Goal: Task Accomplishment & Management: Use online tool/utility

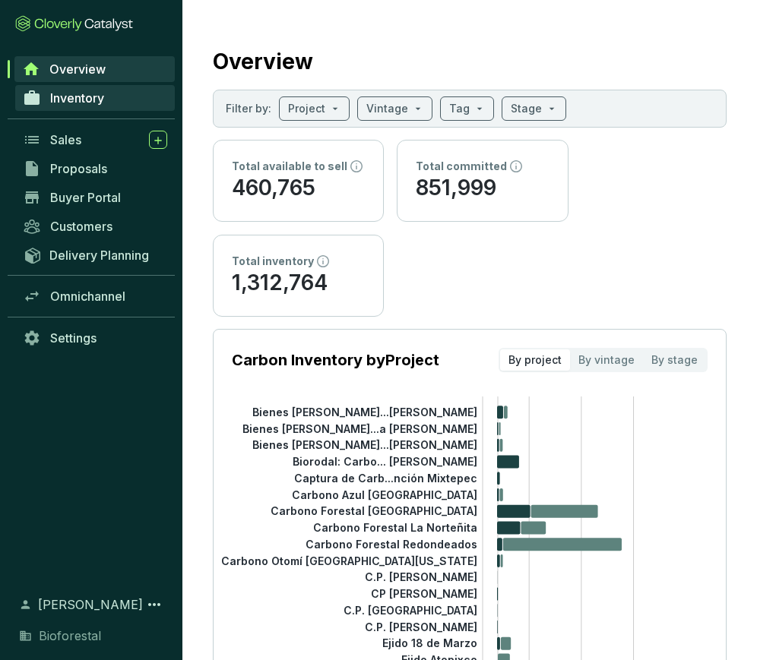
click at [58, 102] on span "Inventory" at bounding box center [77, 97] width 54 height 15
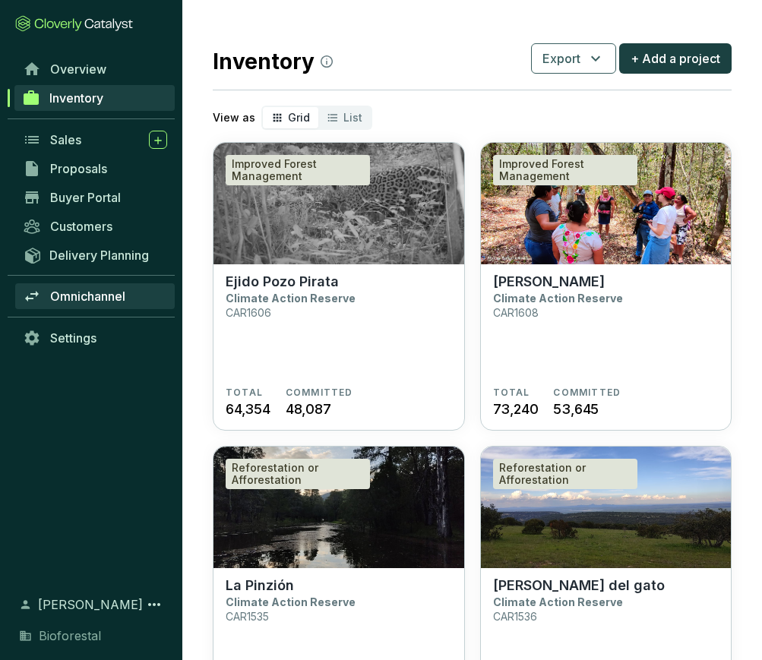
click at [93, 298] on span "Omnichannel" at bounding box center [87, 296] width 75 height 15
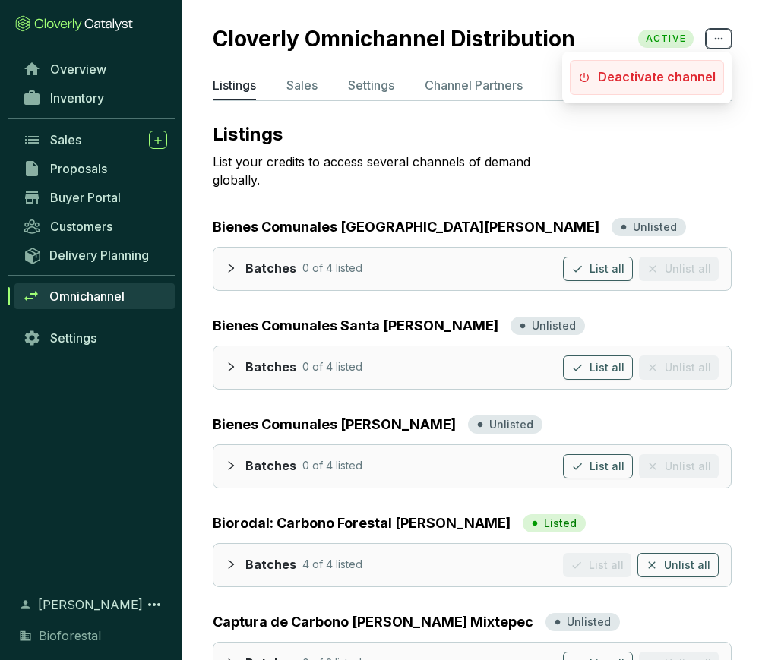
click at [724, 43] on icon at bounding box center [719, 39] width 12 height 18
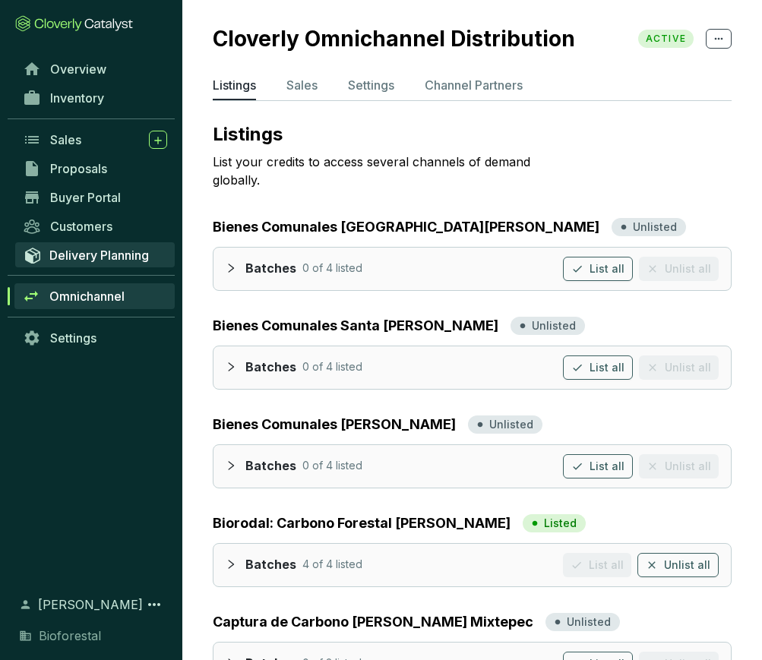
click at [73, 255] on span "Delivery Planning" at bounding box center [99, 255] width 100 height 15
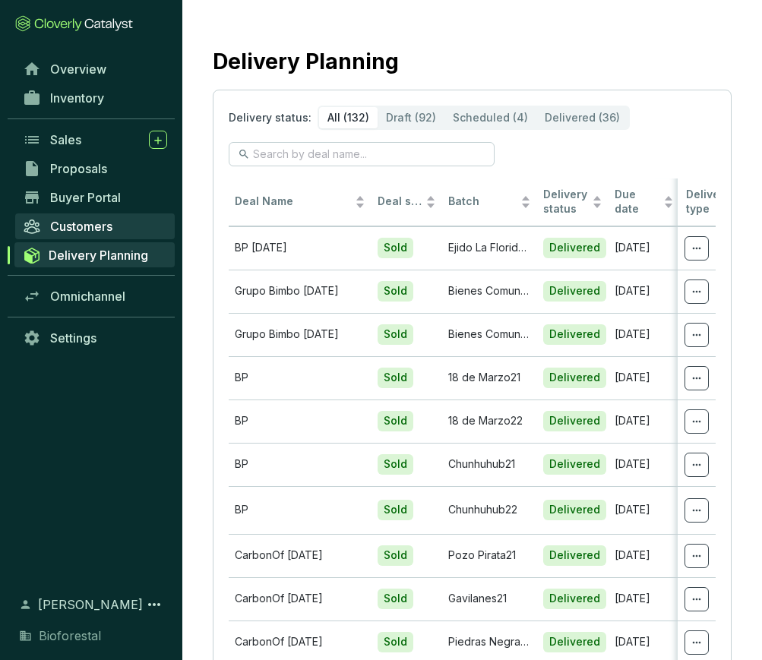
click at [71, 227] on span "Customers" at bounding box center [81, 226] width 62 height 15
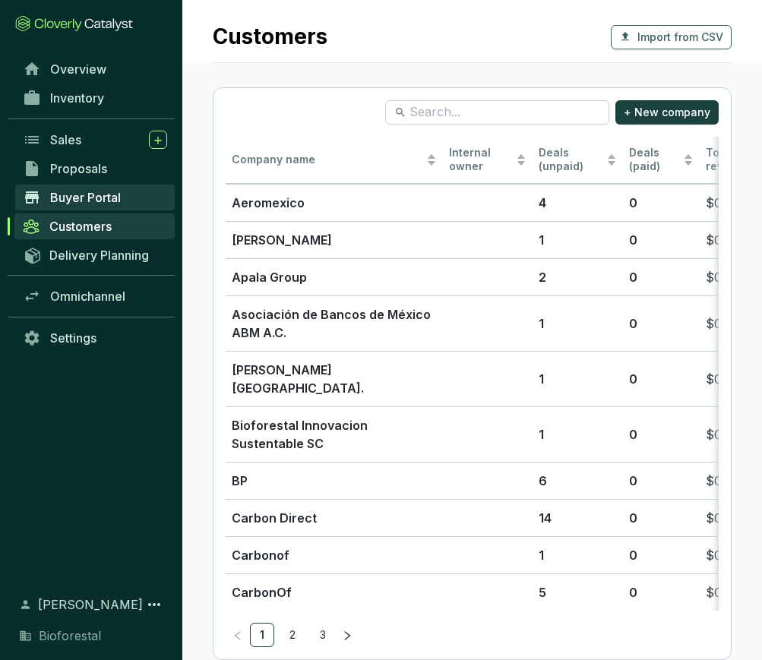
click at [68, 193] on span "Buyer Portal" at bounding box center [85, 197] width 71 height 15
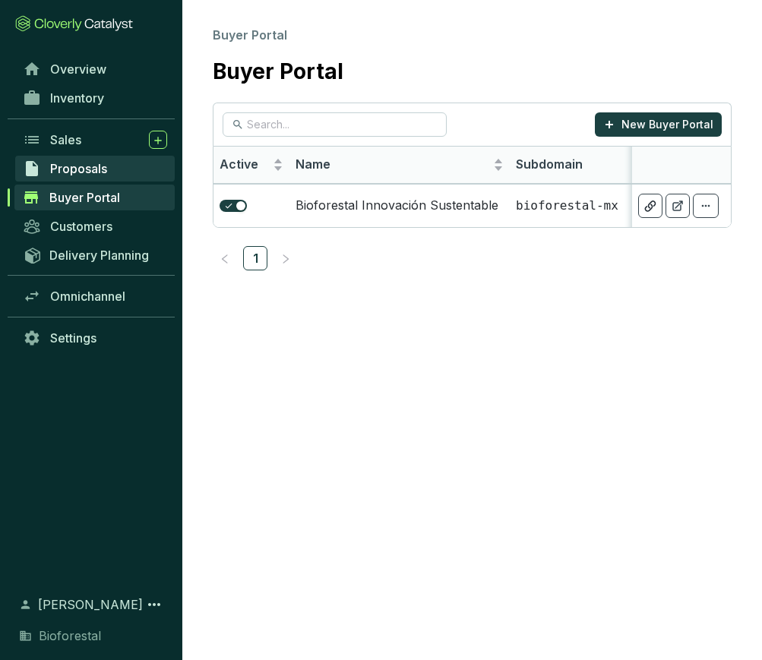
click at [83, 171] on span "Proposals" at bounding box center [78, 168] width 57 height 15
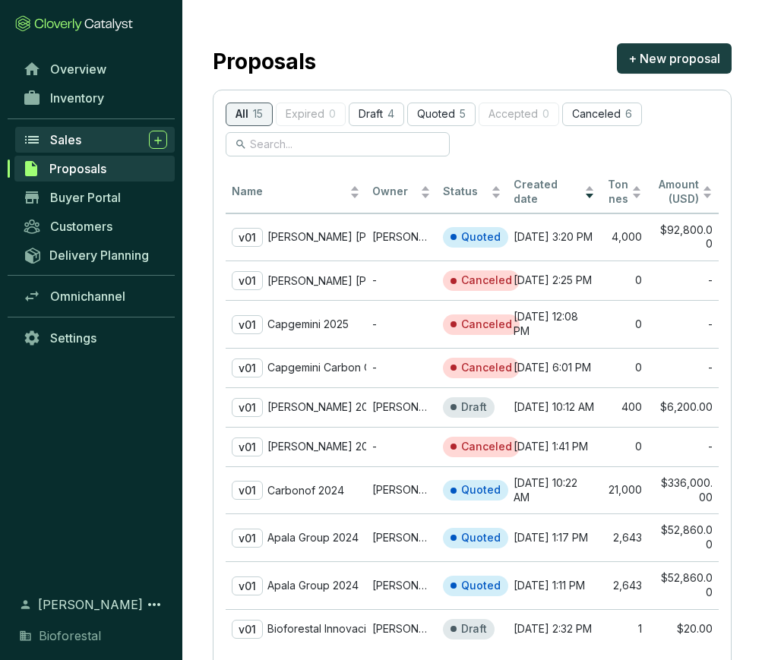
click at [94, 140] on div "Sales" at bounding box center [108, 140] width 117 height 18
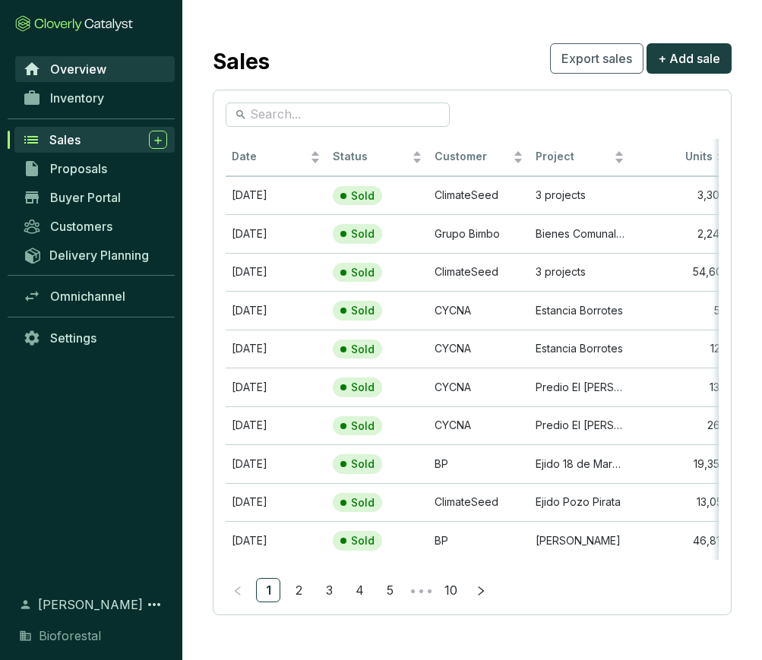
click at [83, 64] on span "Overview" at bounding box center [78, 69] width 56 height 15
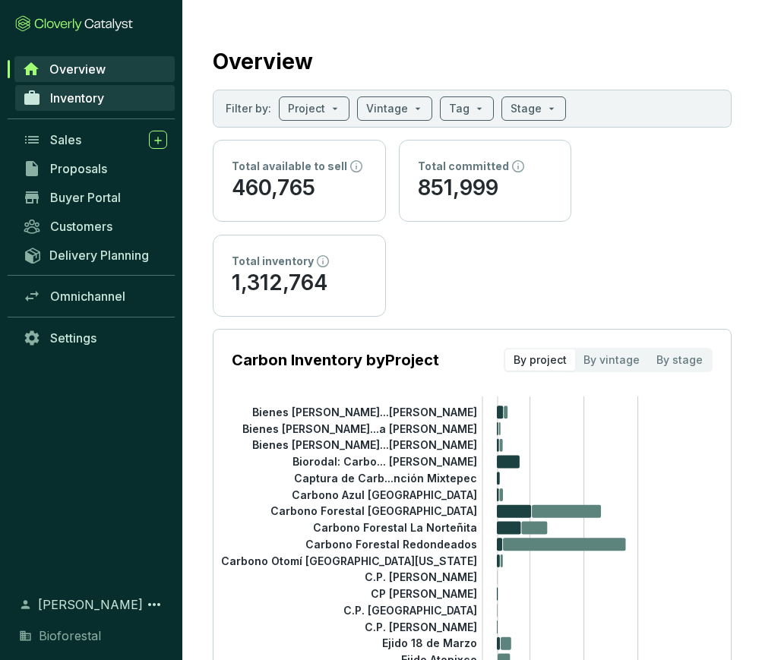
click at [84, 98] on span "Inventory" at bounding box center [77, 97] width 54 height 15
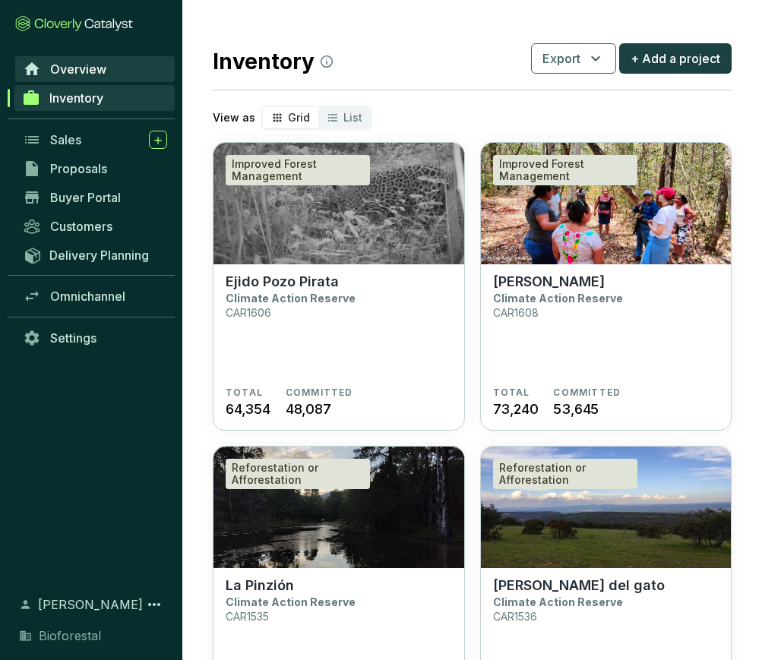
click at [83, 62] on span "Overview" at bounding box center [78, 69] width 56 height 15
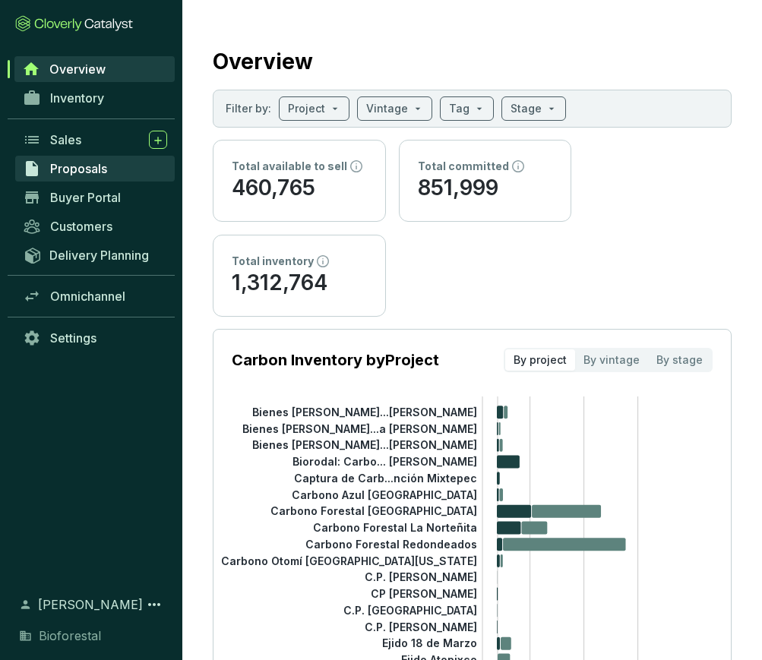
click at [102, 164] on span "Proposals" at bounding box center [78, 168] width 57 height 15
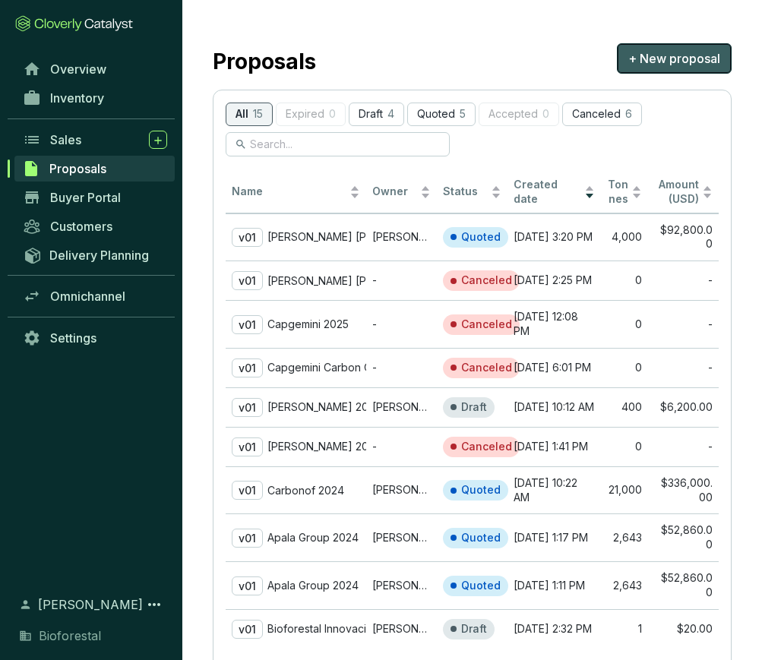
click at [651, 62] on span "+ New proposal" at bounding box center [674, 58] width 92 height 18
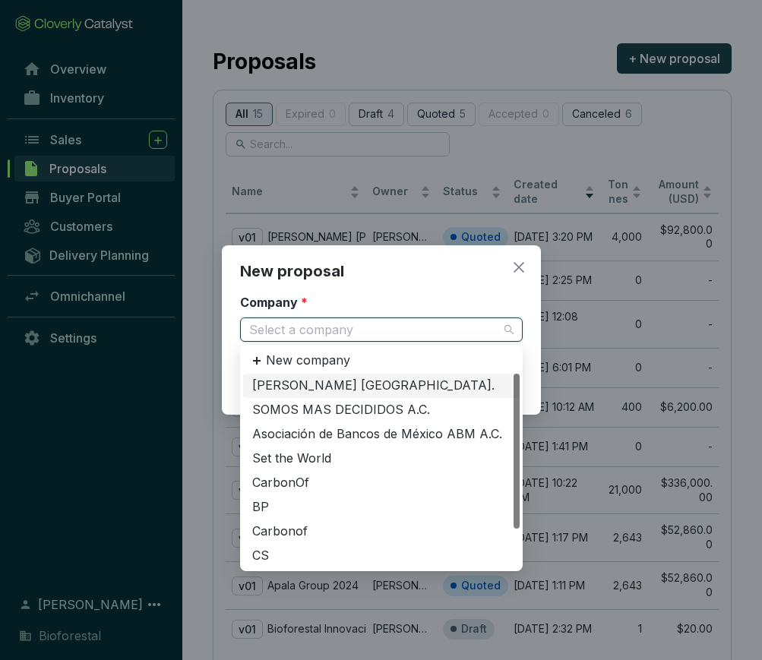
click at [420, 337] on input "Company *" at bounding box center [373, 329] width 249 height 23
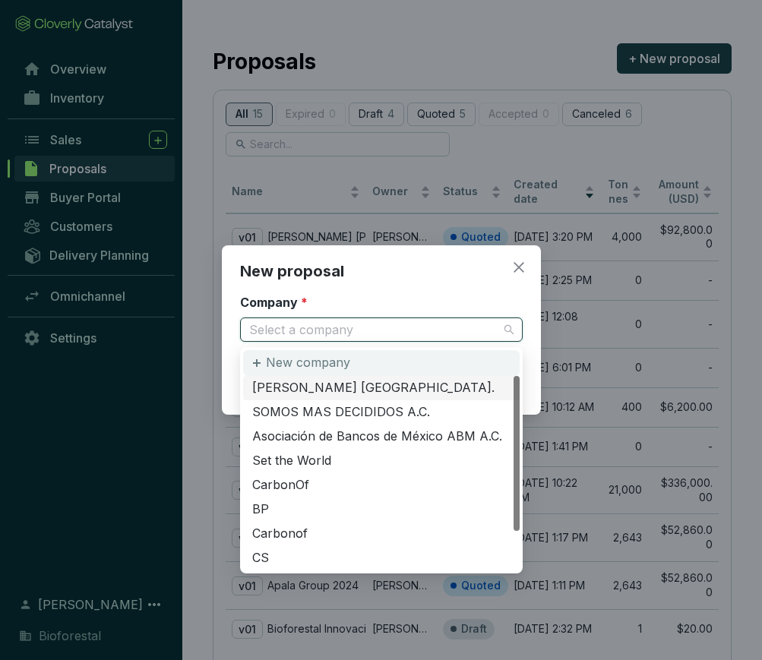
scroll to position [58, 0]
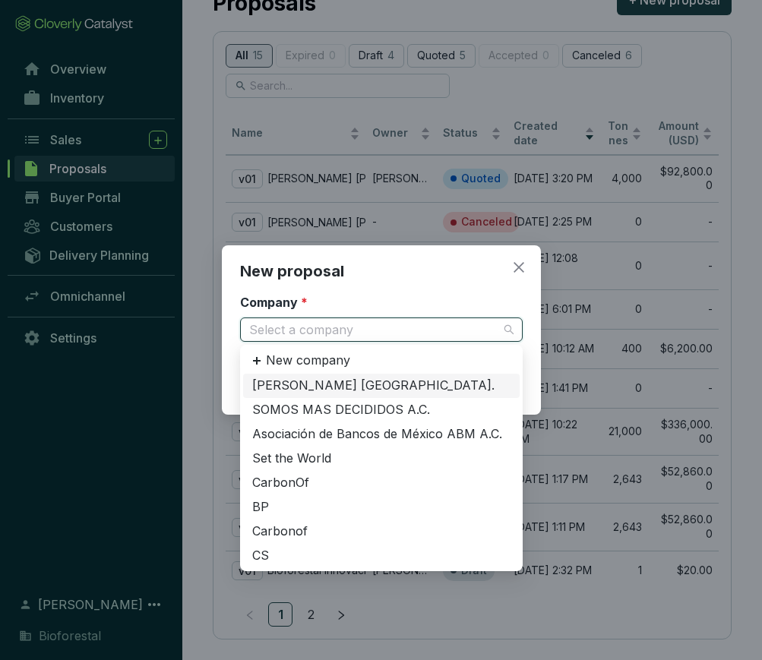
click at [517, 271] on icon "close" at bounding box center [519, 268] width 14 height 14
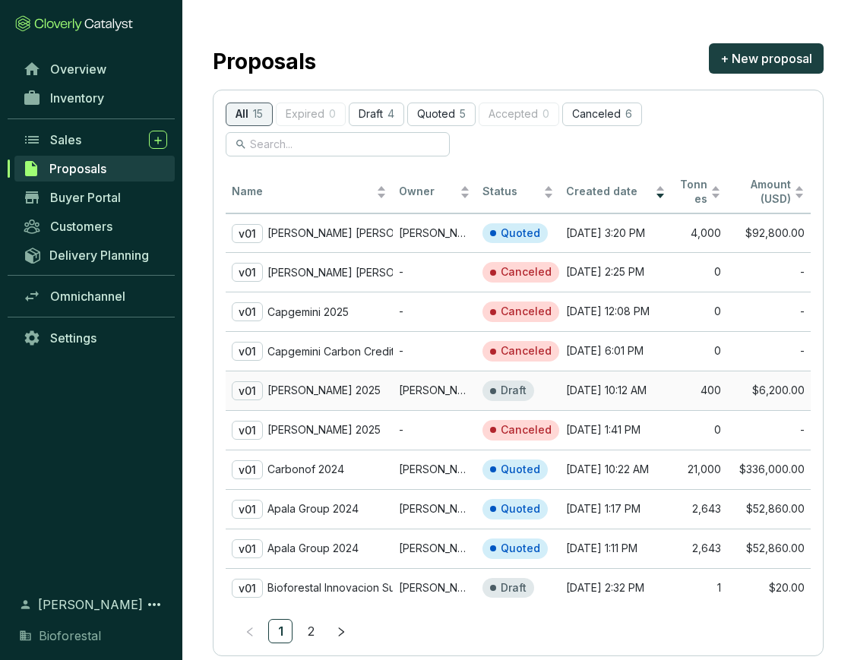
scroll to position [0, 0]
click at [100, 70] on span "Overview" at bounding box center [78, 69] width 56 height 15
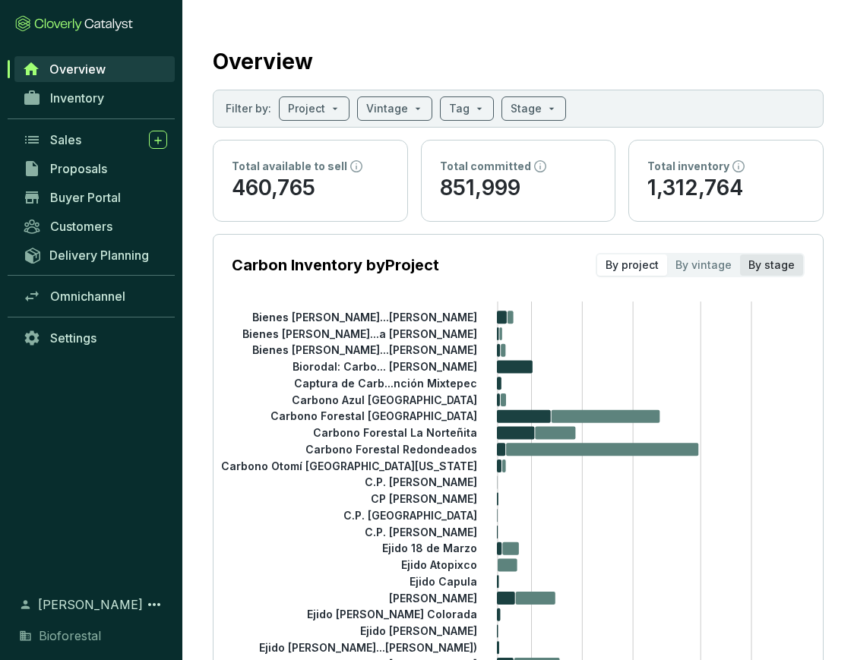
click at [756, 264] on div "By stage" at bounding box center [771, 264] width 63 height 21
click at [740, 254] on input "By stage" at bounding box center [740, 254] width 0 height 0
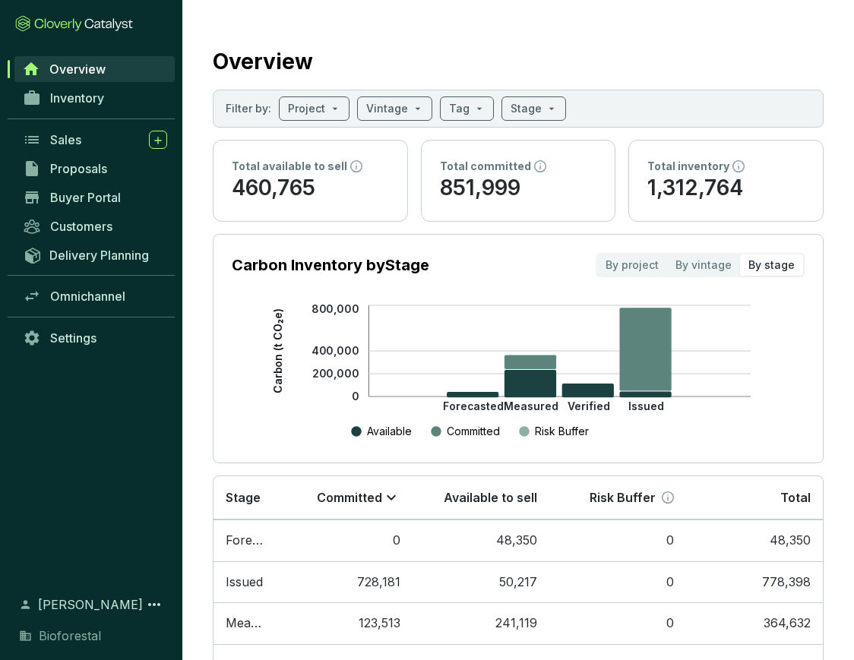
drag, startPoint x: 718, startPoint y: 267, endPoint x: 643, endPoint y: 272, distance: 74.6
click at [716, 267] on div "By vintage" at bounding box center [703, 264] width 73 height 21
click at [667, 254] on input "By vintage" at bounding box center [667, 254] width 0 height 0
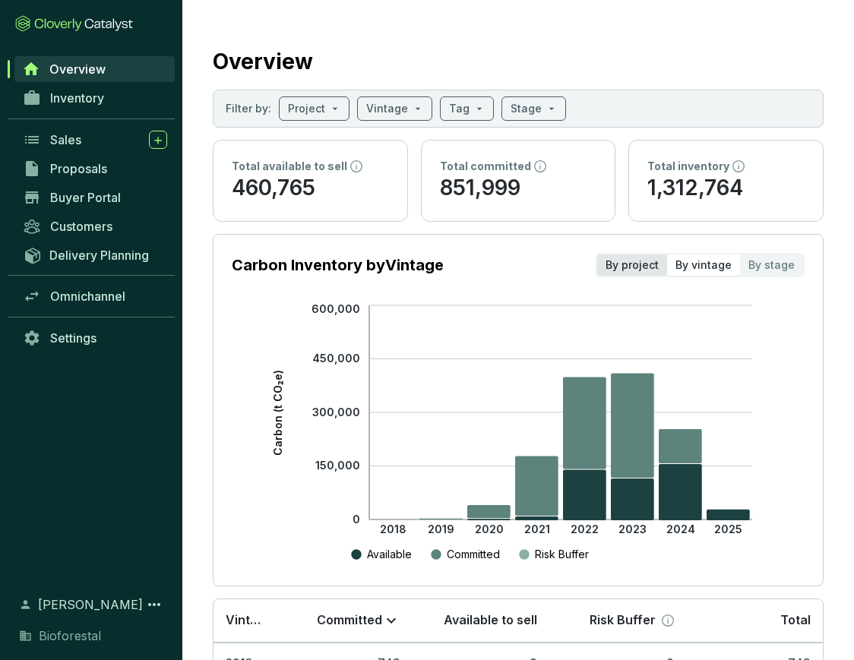
click at [624, 270] on div "By project" at bounding box center [632, 264] width 70 height 21
click at [597, 254] on input "By project" at bounding box center [597, 254] width 0 height 0
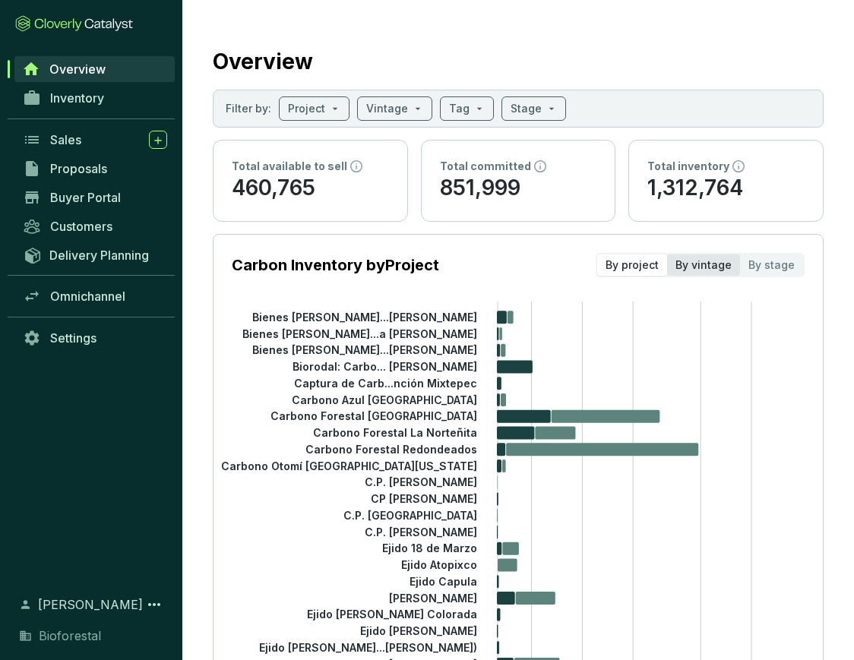
click at [710, 267] on div "By vintage" at bounding box center [703, 264] width 73 height 21
click at [667, 254] on input "By vintage" at bounding box center [667, 254] width 0 height 0
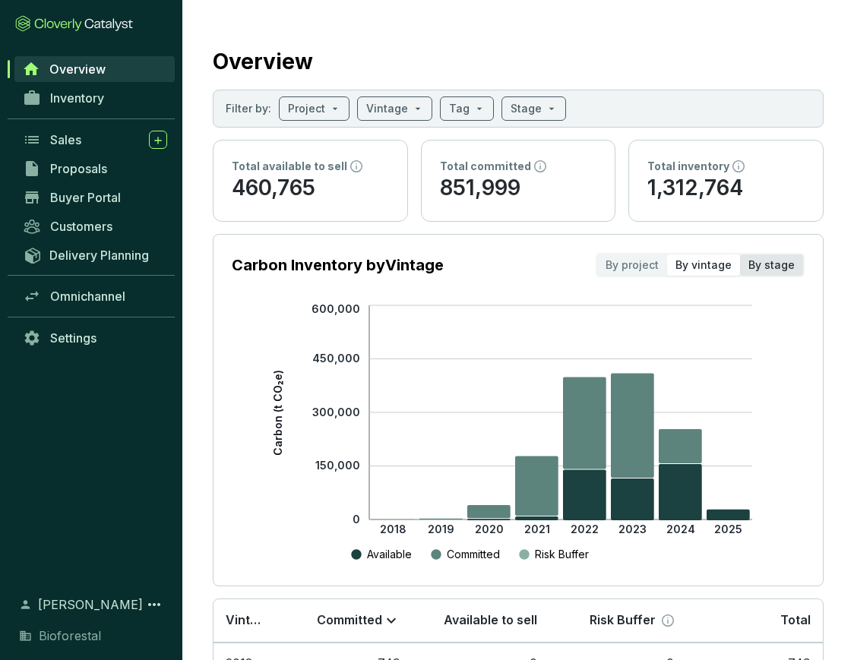
click at [756, 266] on div "By stage" at bounding box center [771, 264] width 63 height 21
click at [740, 254] on input "By stage" at bounding box center [740, 254] width 0 height 0
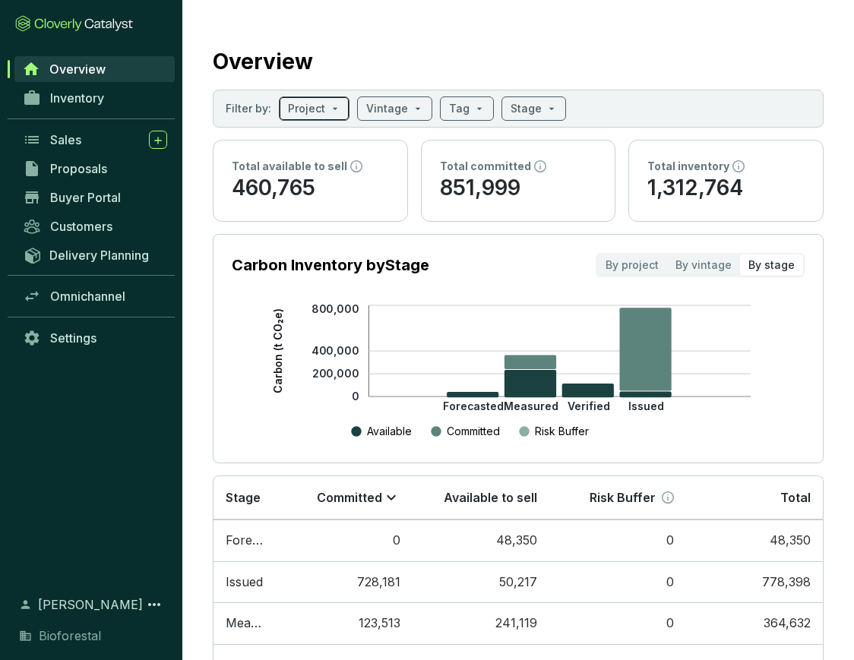
click at [322, 103] on input "search" at bounding box center [306, 108] width 37 height 23
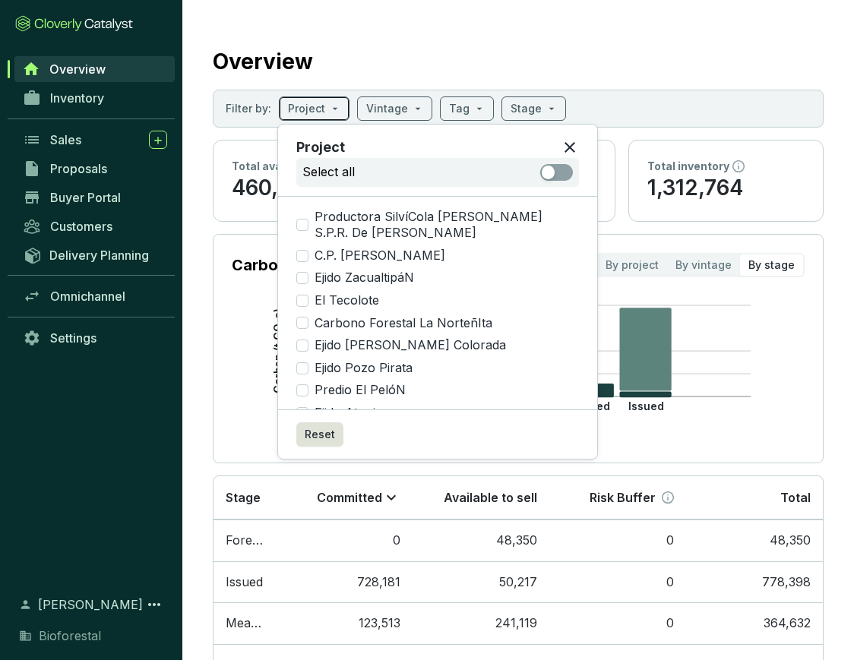
click at [322, 103] on input "search" at bounding box center [306, 108] width 37 height 23
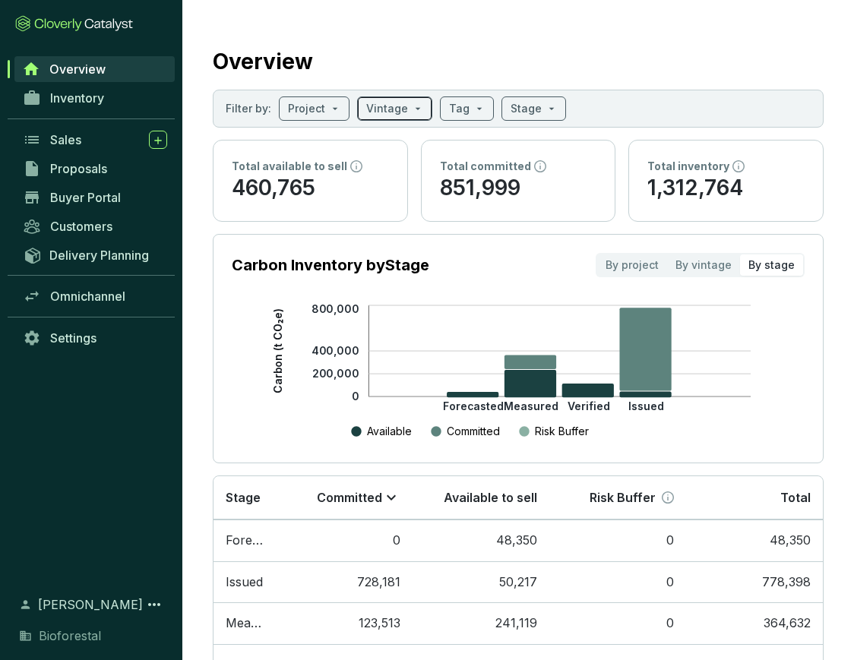
click at [389, 111] on input "search" at bounding box center [387, 108] width 42 height 23
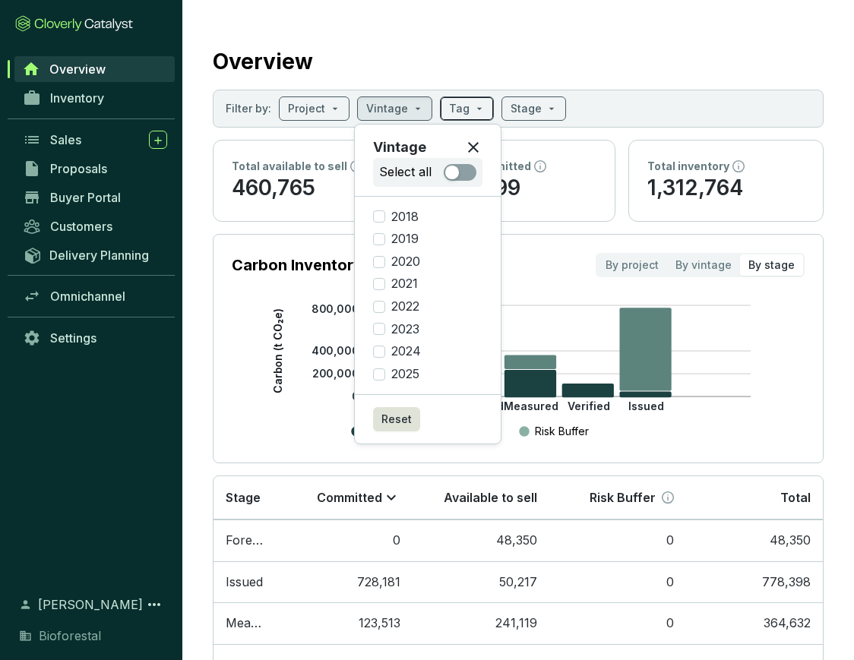
click at [466, 109] on span at bounding box center [467, 108] width 36 height 23
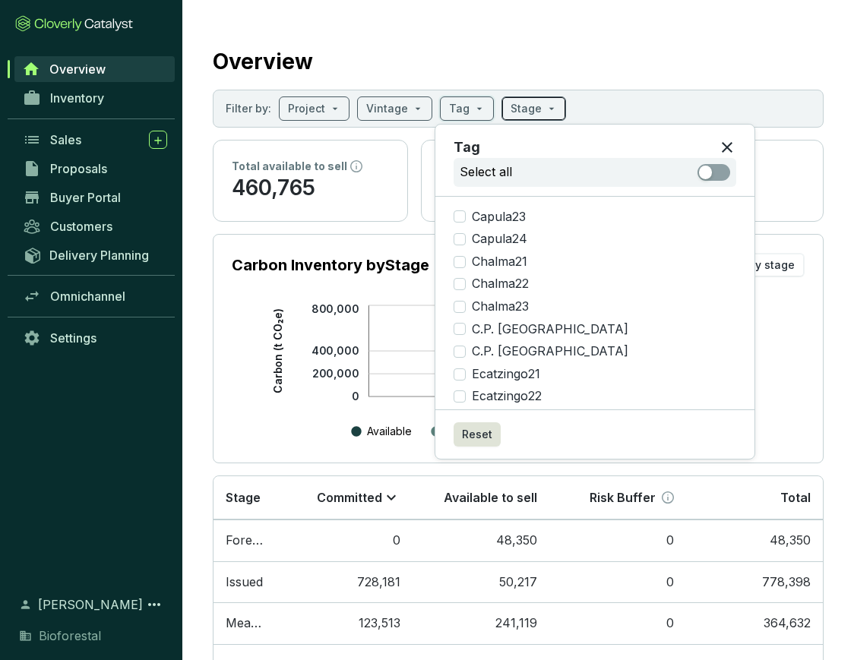
click at [537, 110] on span at bounding box center [534, 108] width 46 height 23
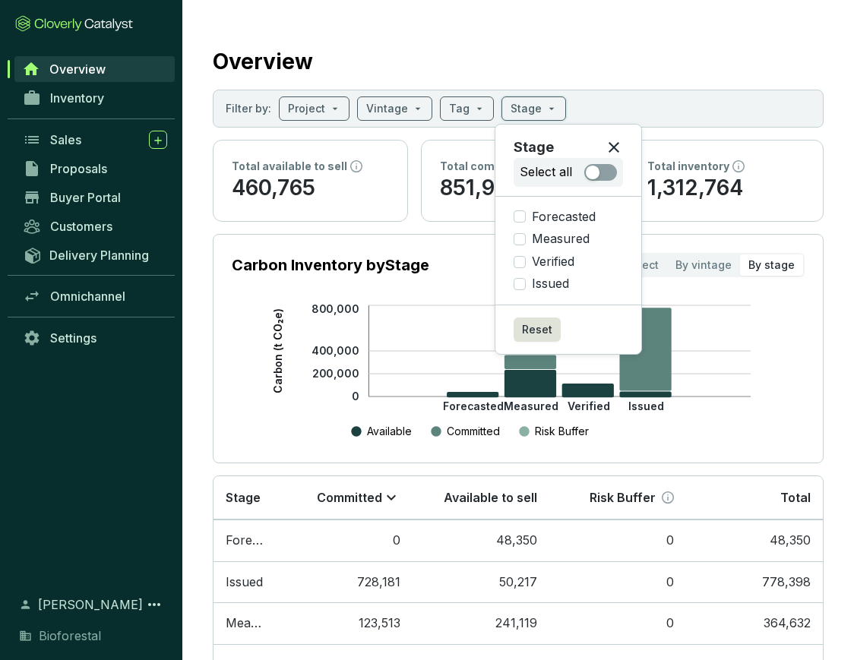
click at [648, 43] on div "Overview" at bounding box center [518, 59] width 611 height 38
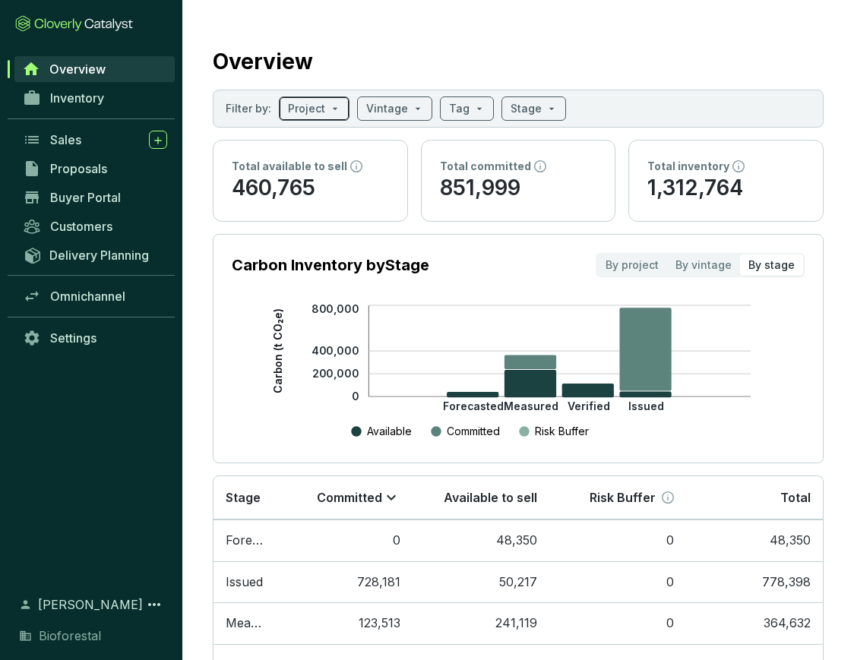
click at [302, 109] on input "search" at bounding box center [306, 108] width 37 height 23
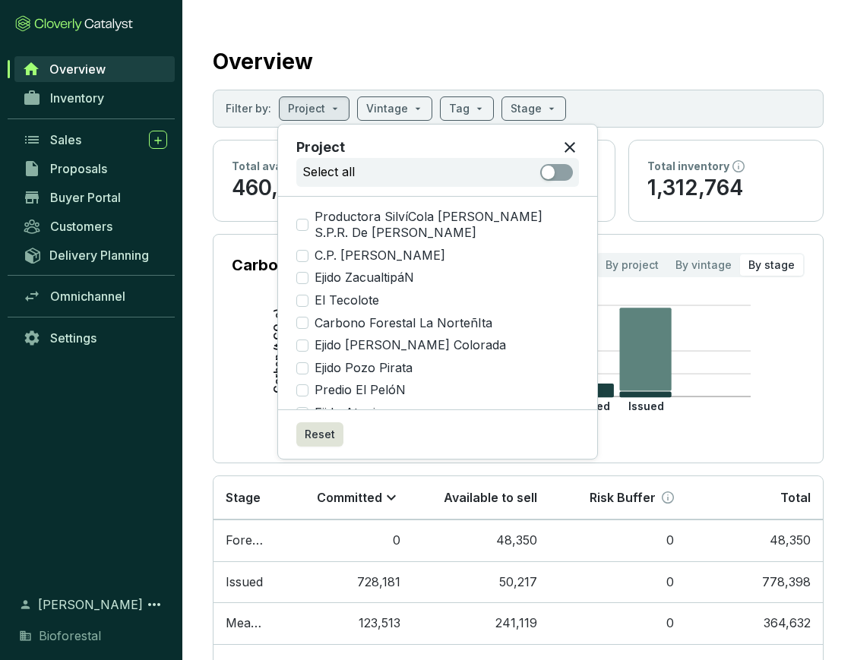
click at [383, 171] on div "Select all" at bounding box center [437, 172] width 283 height 29
click at [321, 104] on input "search" at bounding box center [306, 108] width 37 height 23
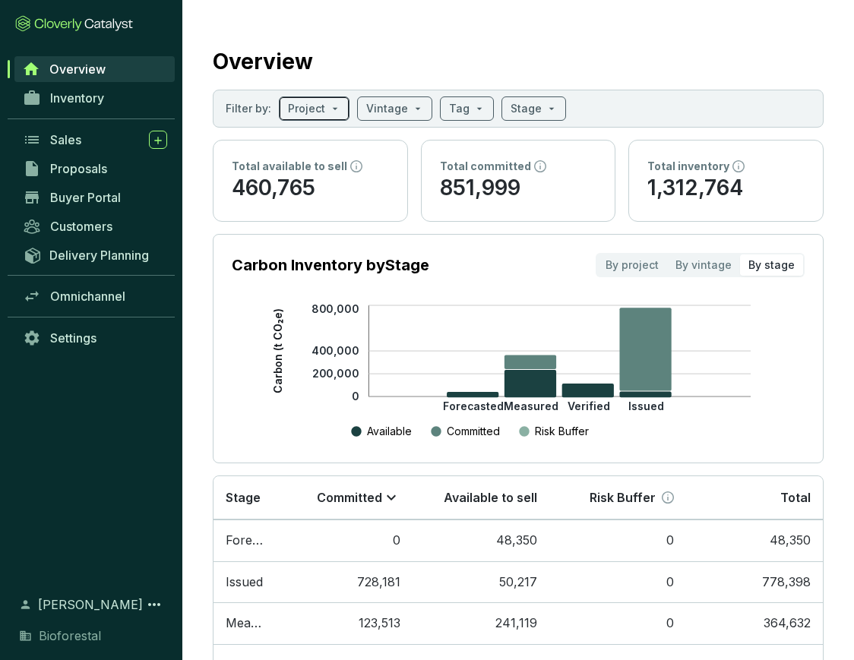
click at [321, 106] on input "search" at bounding box center [306, 108] width 37 height 23
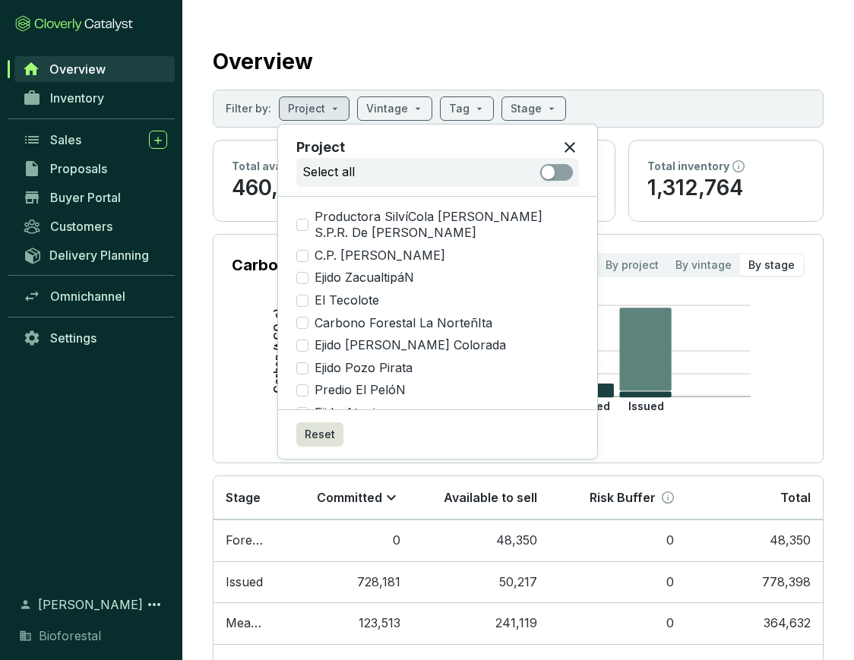
click at [349, 174] on p "Select all" at bounding box center [328, 172] width 52 height 17
click at [552, 172] on div "button" at bounding box center [549, 173] width 14 height 14
checkbox input "true"
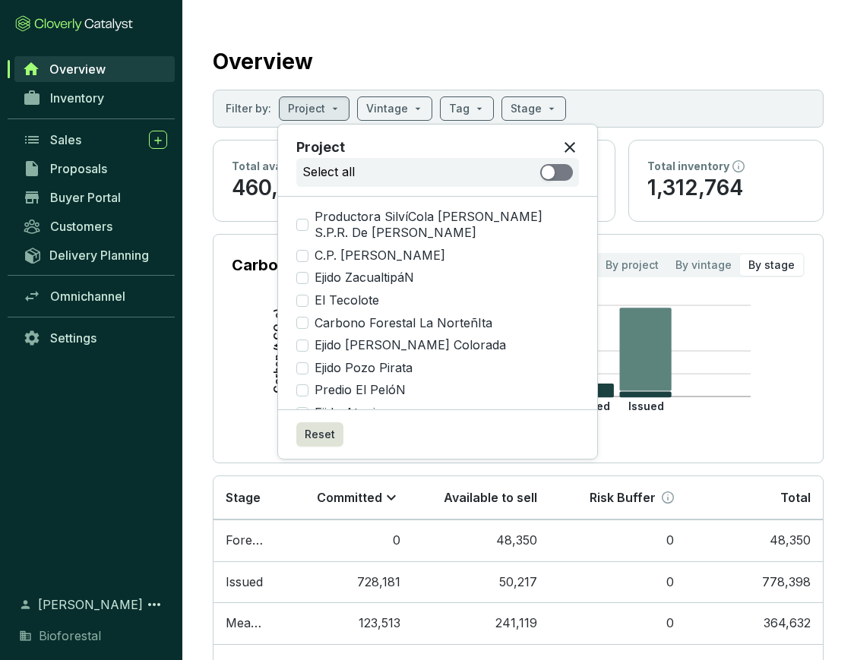
checkbox input "true"
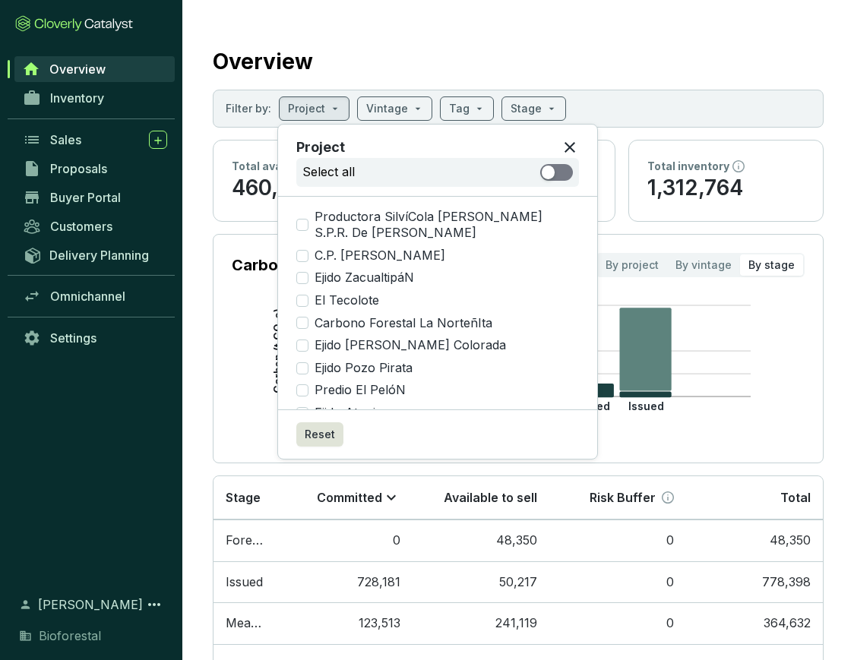
checkbox input "true"
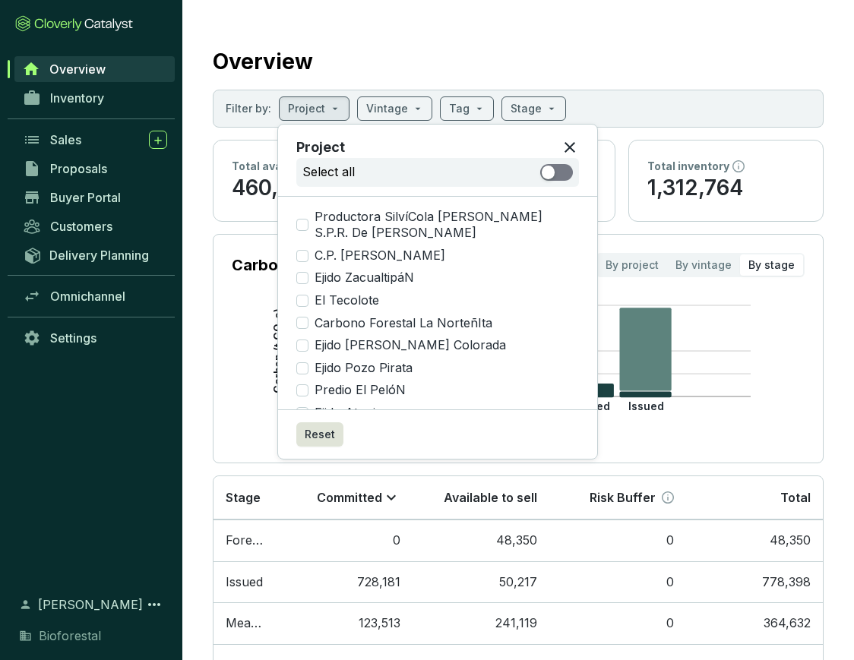
checkbox input "true"
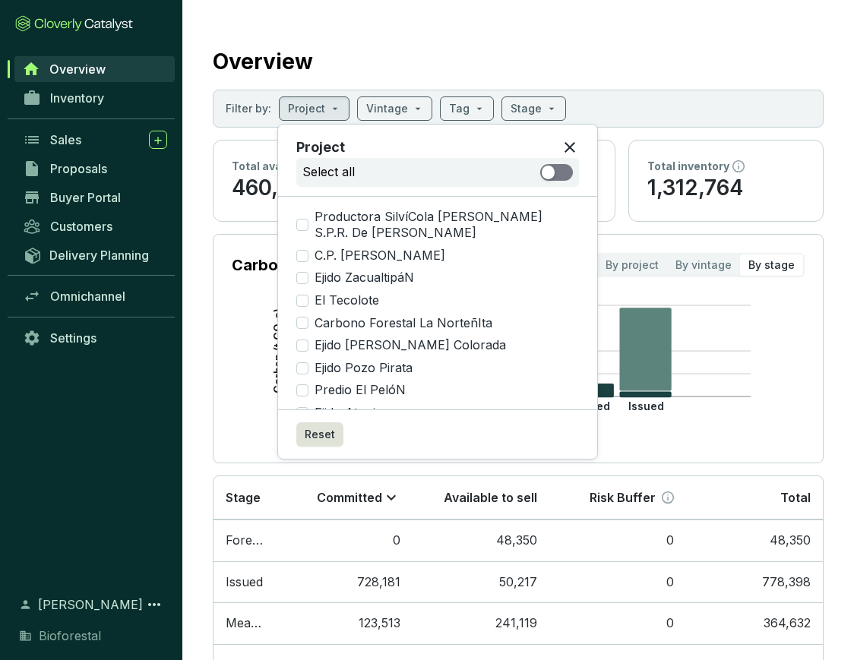
checkbox input "true"
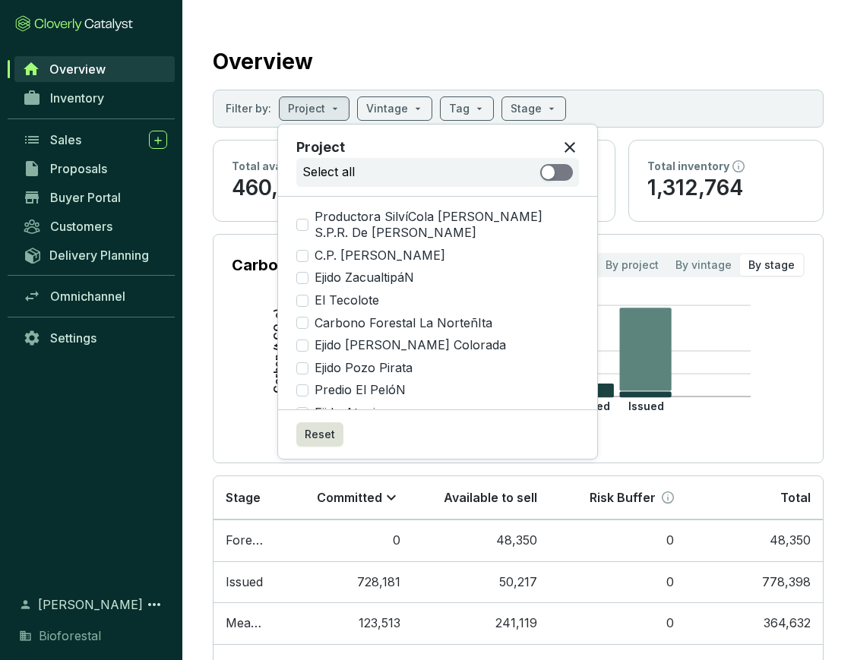
checkbox input "true"
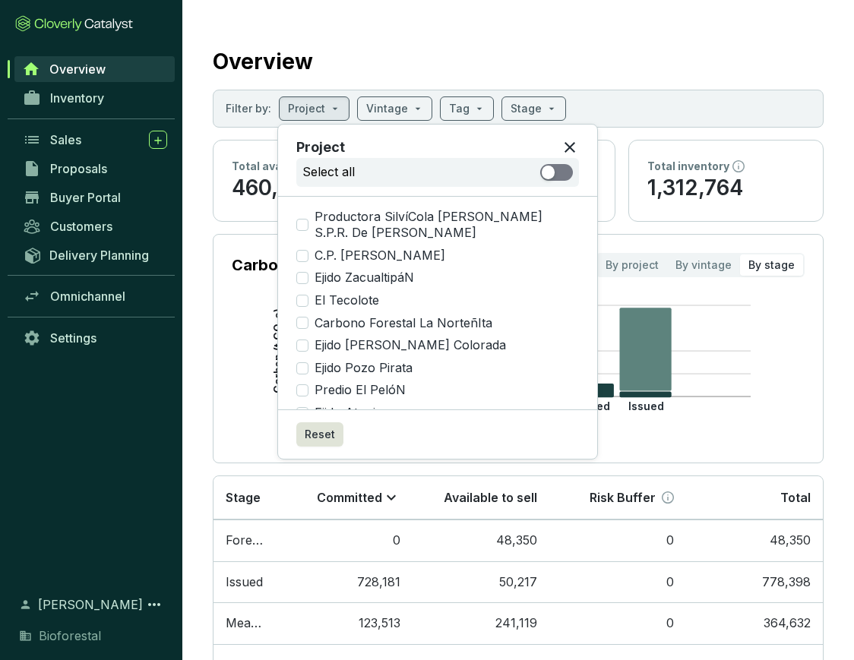
checkbox input "true"
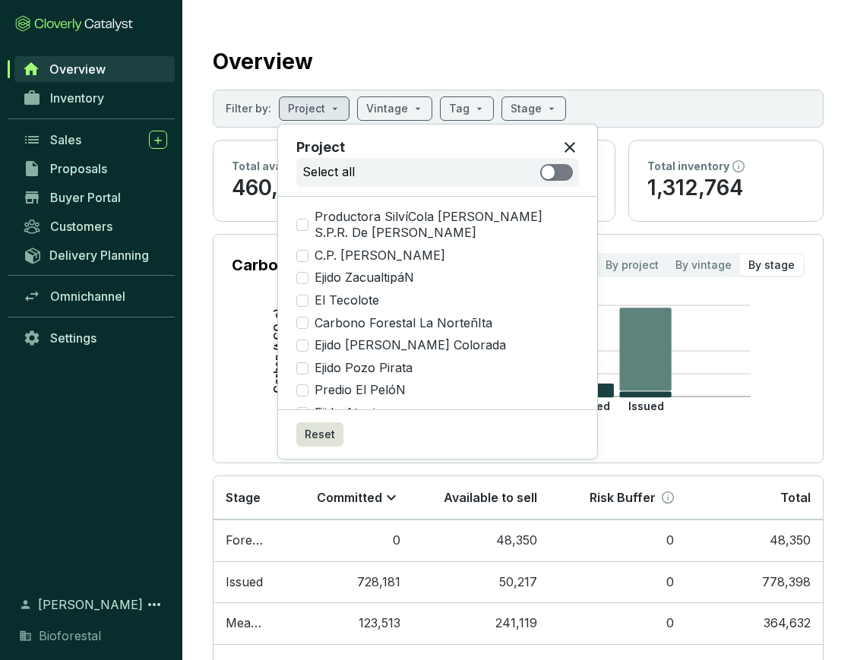
checkbox input "true"
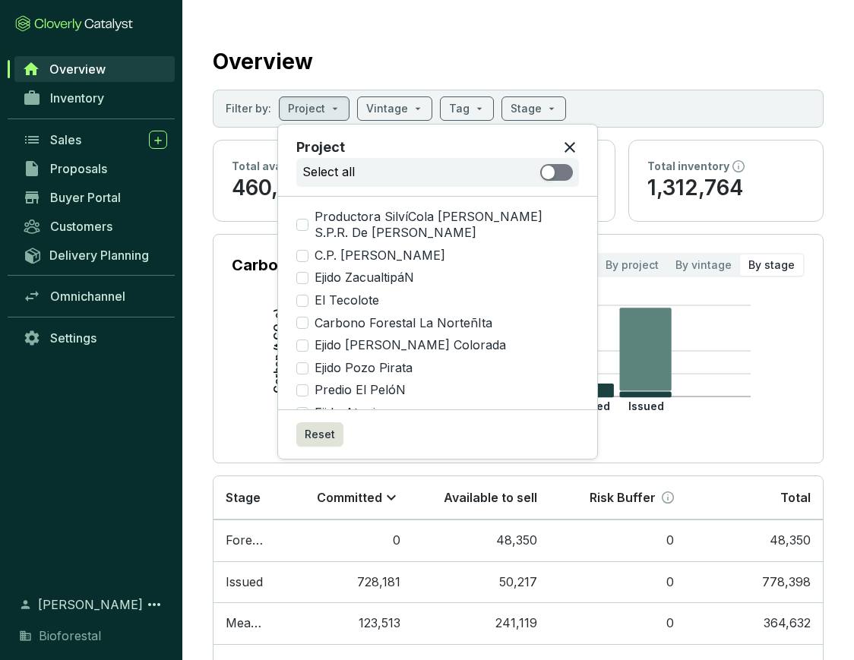
checkbox input "true"
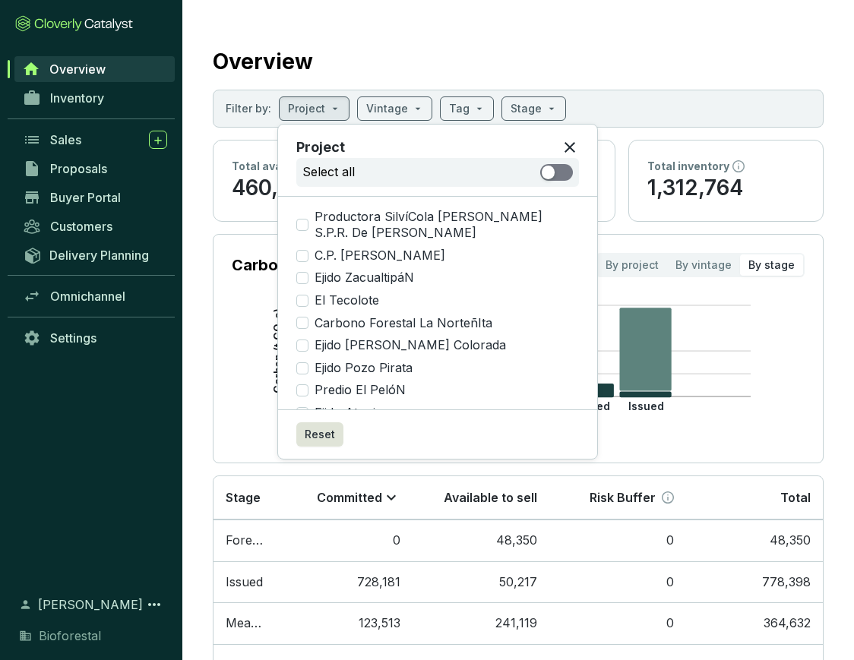
checkbox input "true"
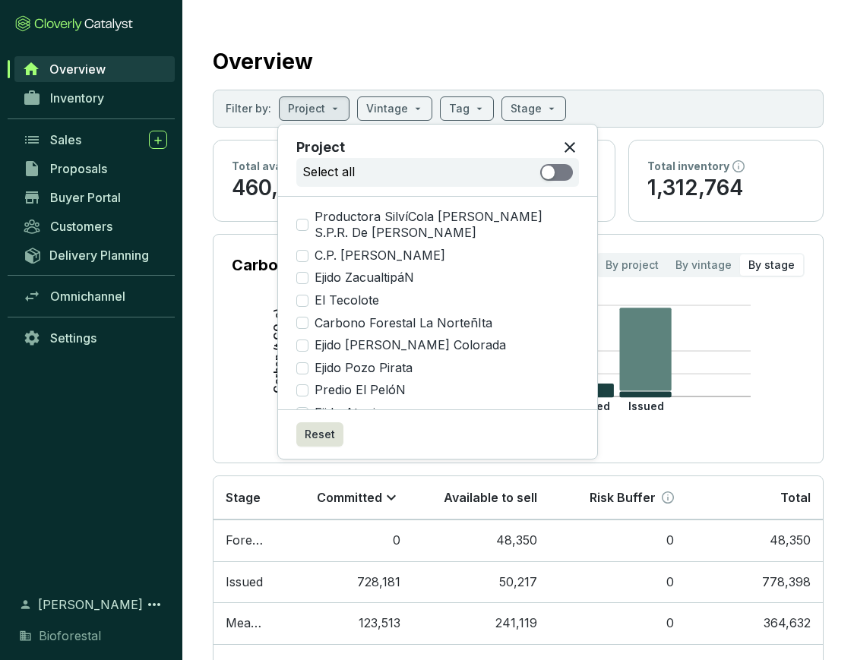
checkbox input "true"
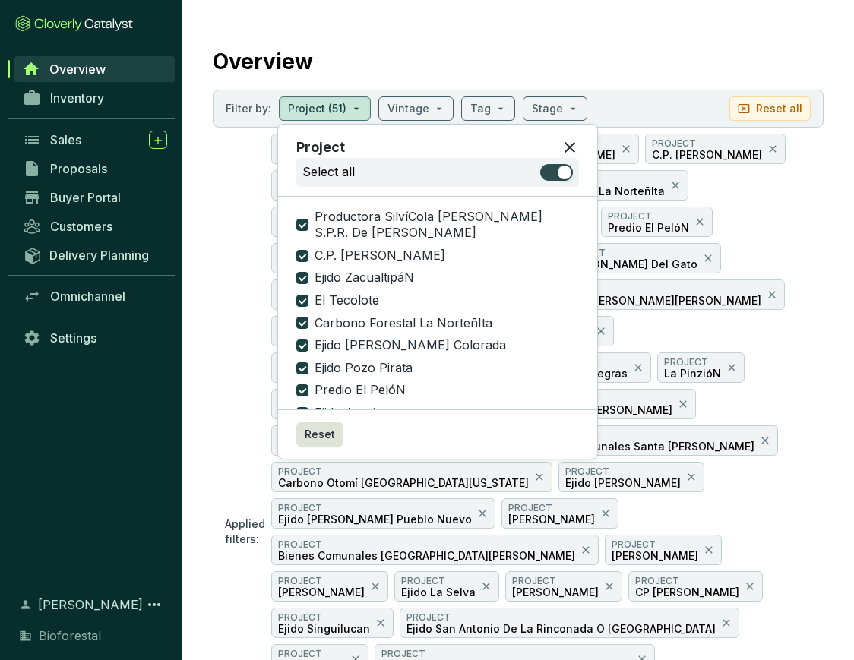
click at [563, 172] on div "button" at bounding box center [565, 173] width 14 height 14
checkbox input "false"
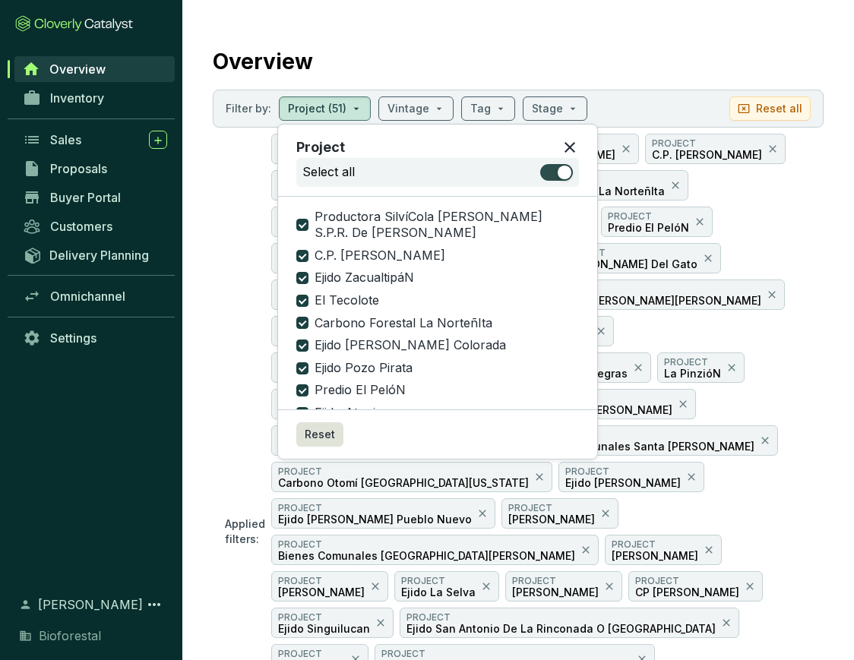
checkbox input "false"
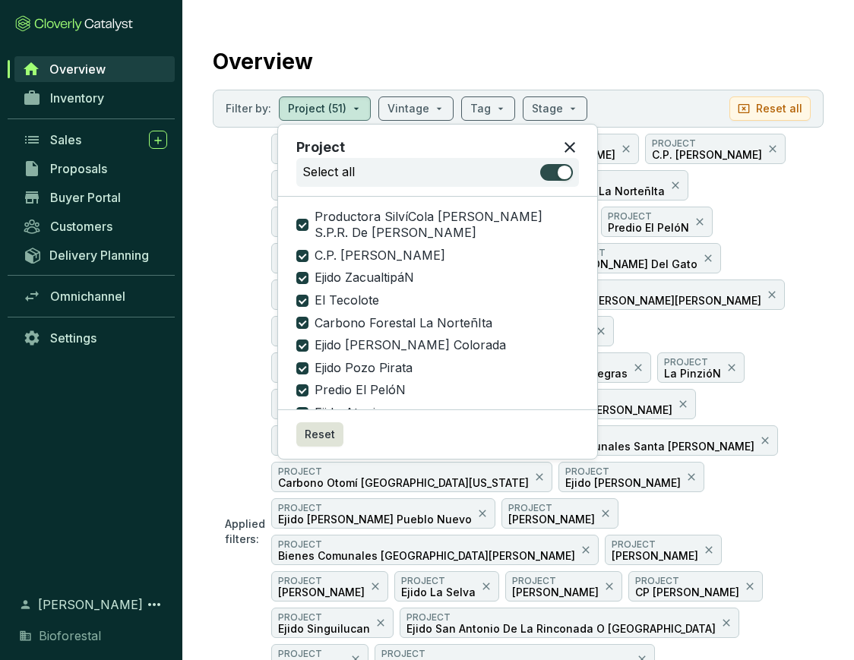
checkbox input "false"
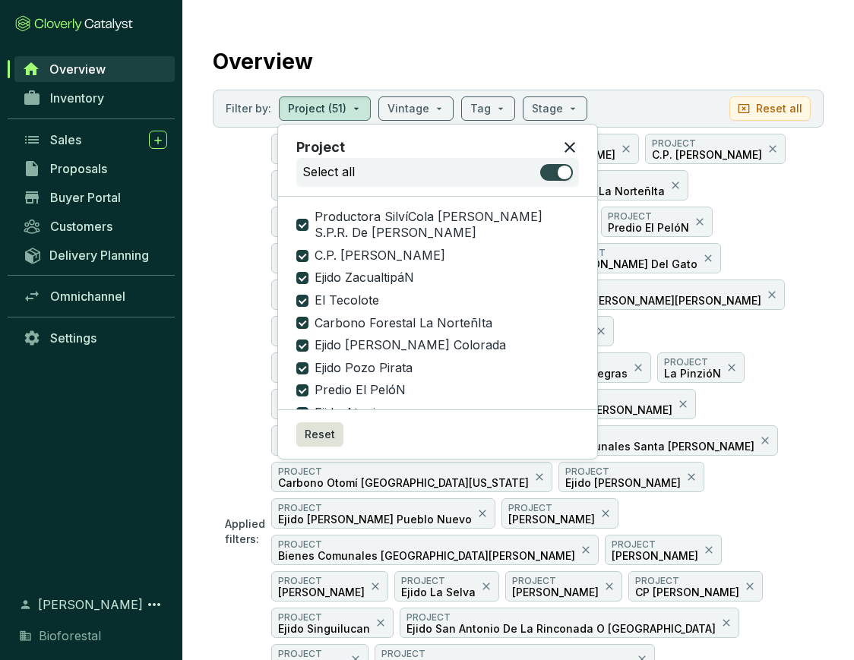
checkbox input "false"
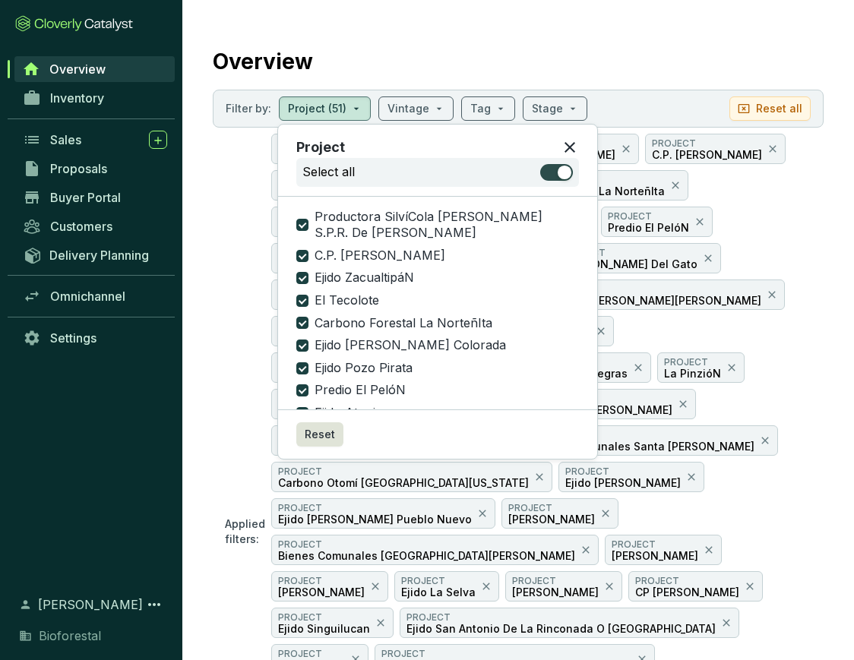
checkbox input "false"
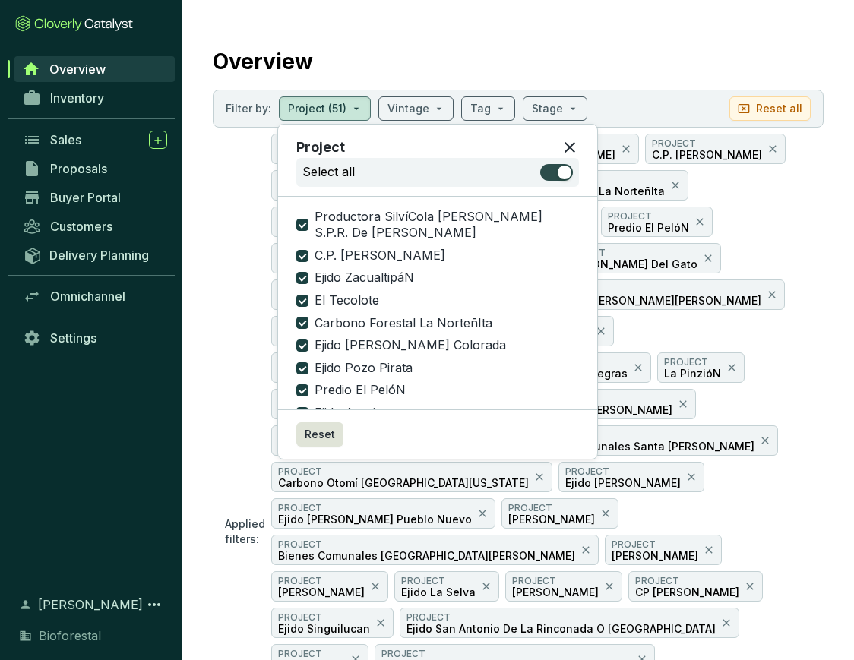
checkbox input "false"
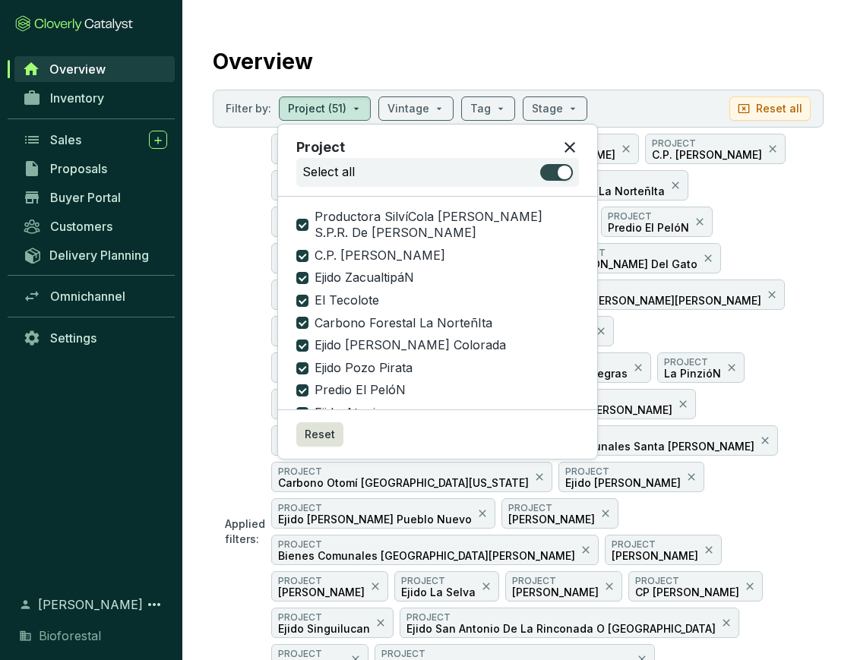
checkbox input "false"
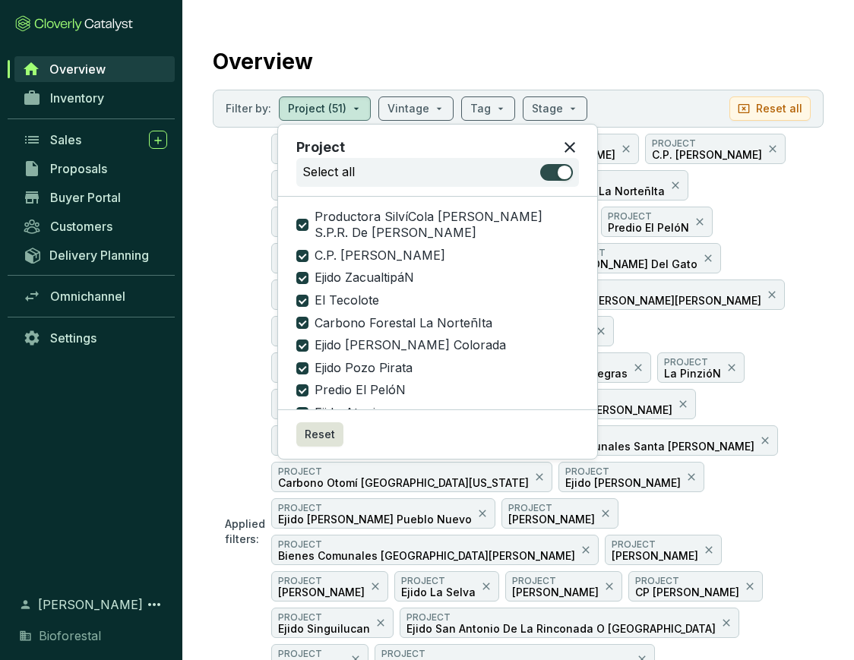
checkbox input "false"
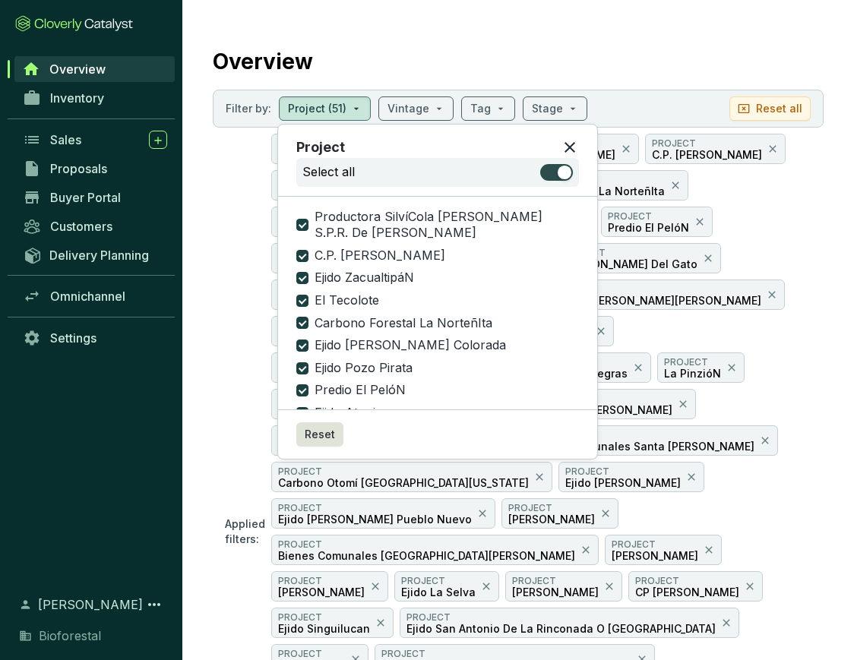
checkbox input "false"
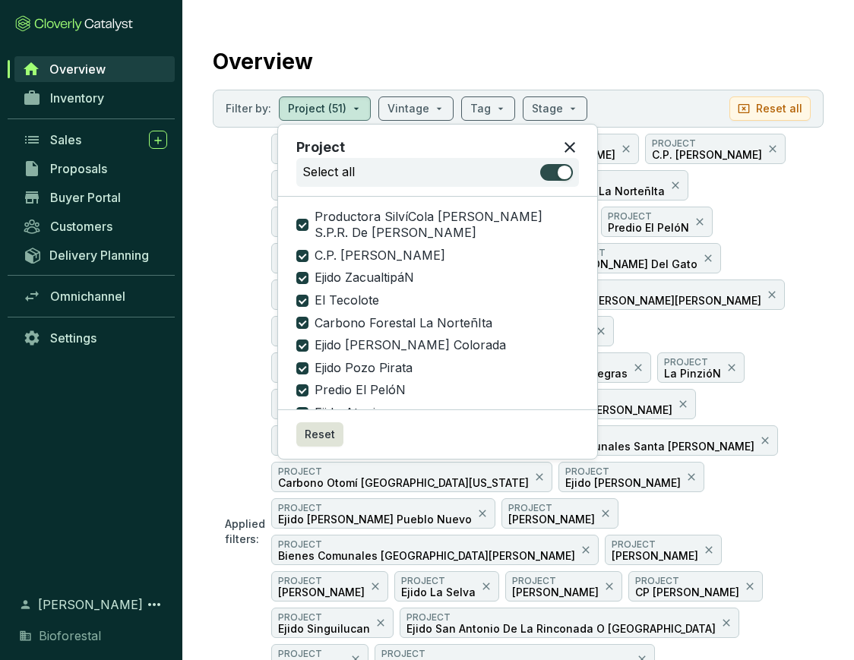
checkbox input "false"
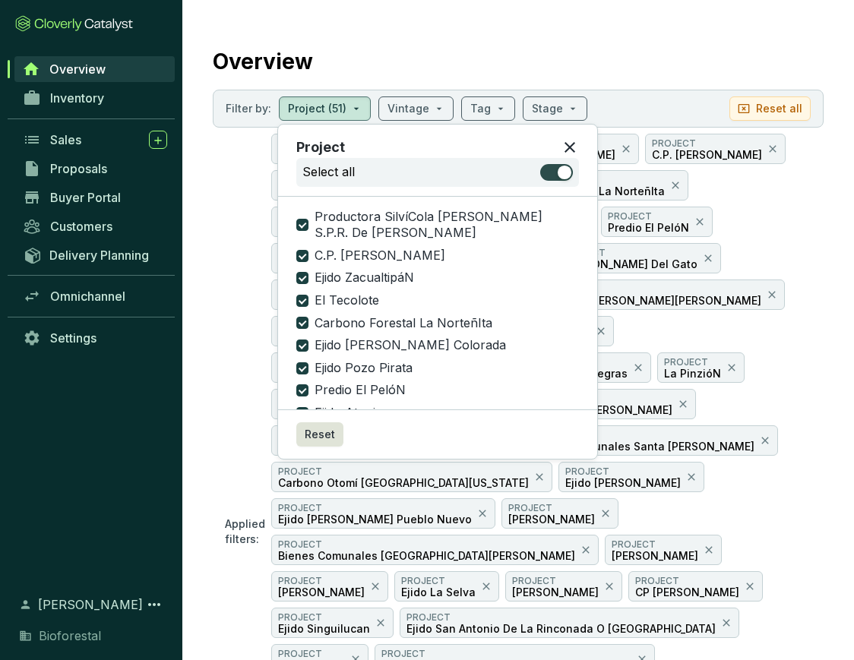
checkbox input "false"
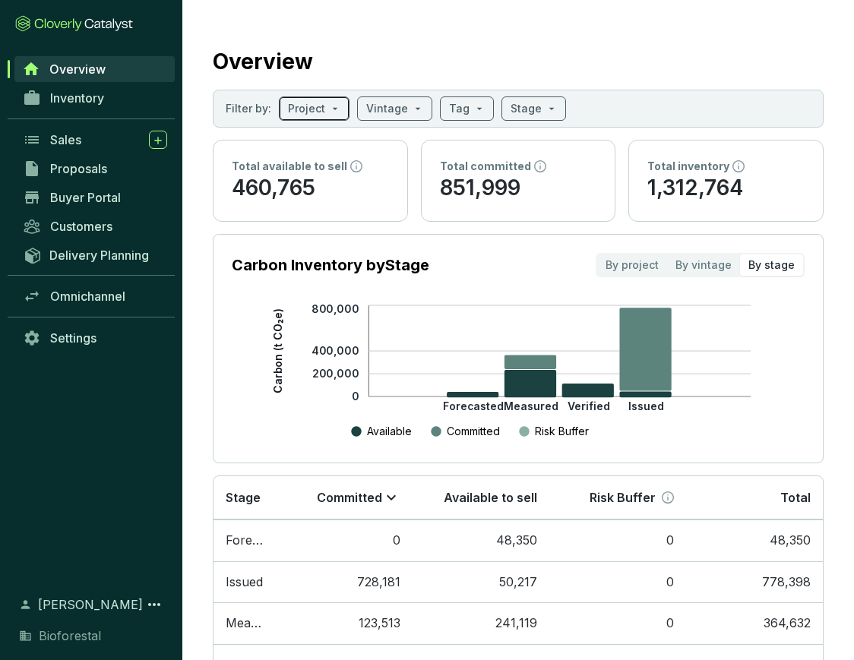
click at [313, 110] on input "search" at bounding box center [306, 108] width 37 height 23
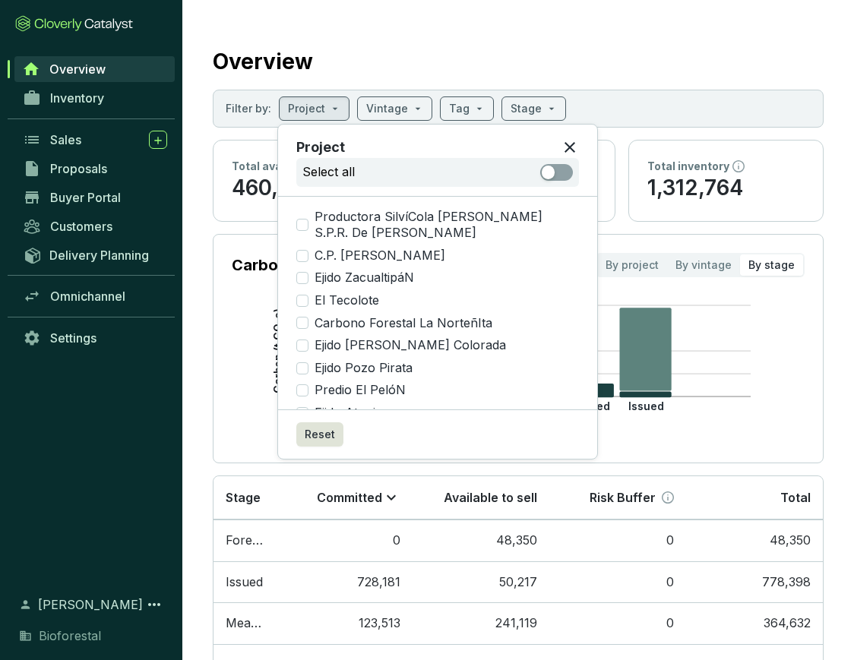
click at [570, 144] on icon at bounding box center [570, 147] width 18 height 18
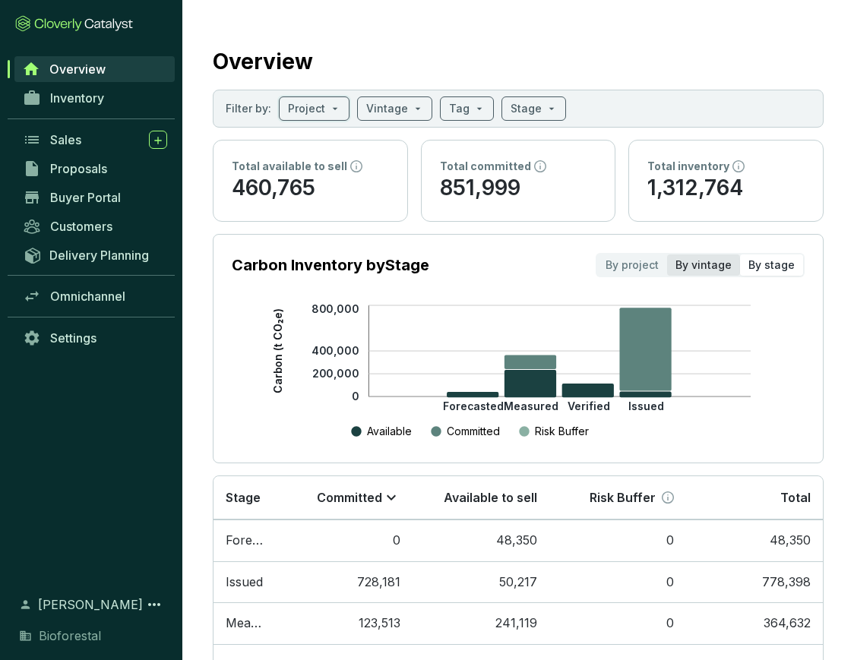
click at [708, 273] on div "By vintage" at bounding box center [703, 264] width 73 height 21
click at [667, 254] on input "By vintage" at bounding box center [667, 254] width 0 height 0
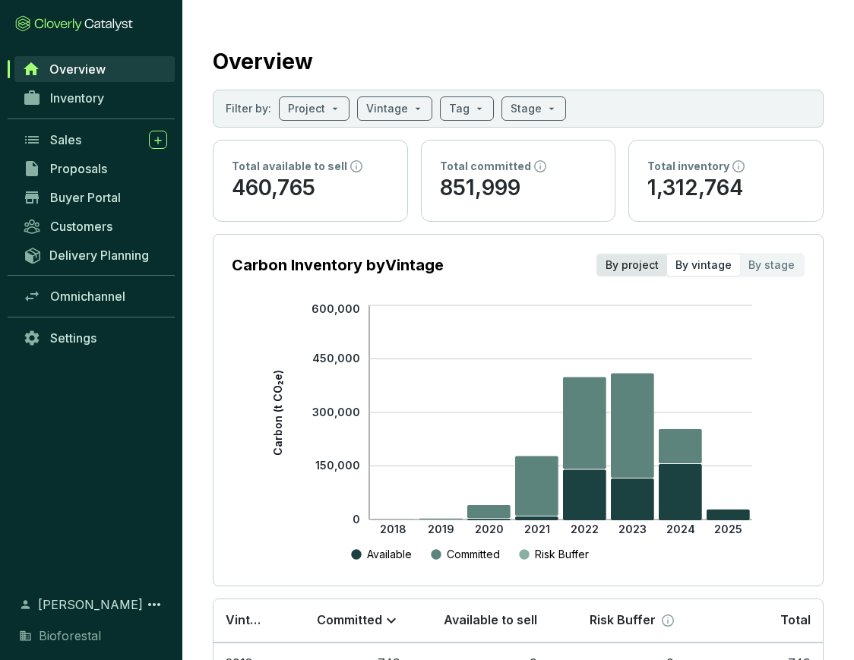
click at [640, 263] on div "By project" at bounding box center [632, 264] width 70 height 21
click at [597, 254] on input "By project" at bounding box center [597, 254] width 0 height 0
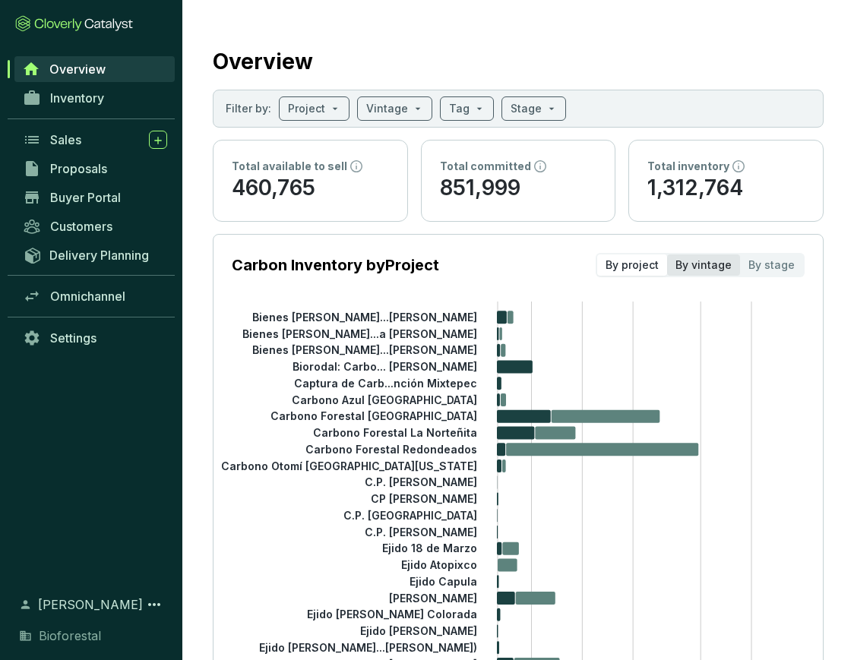
click at [693, 261] on div "By vintage" at bounding box center [703, 264] width 73 height 21
click at [667, 254] on input "By vintage" at bounding box center [667, 254] width 0 height 0
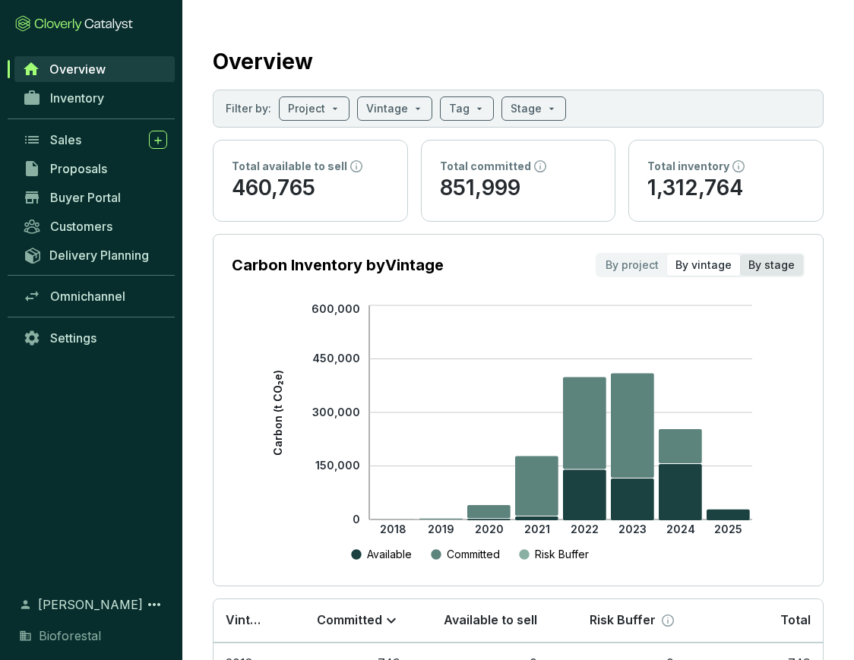
click at [756, 270] on div "By stage" at bounding box center [771, 264] width 63 height 21
click at [740, 254] on input "By stage" at bounding box center [740, 254] width 0 height 0
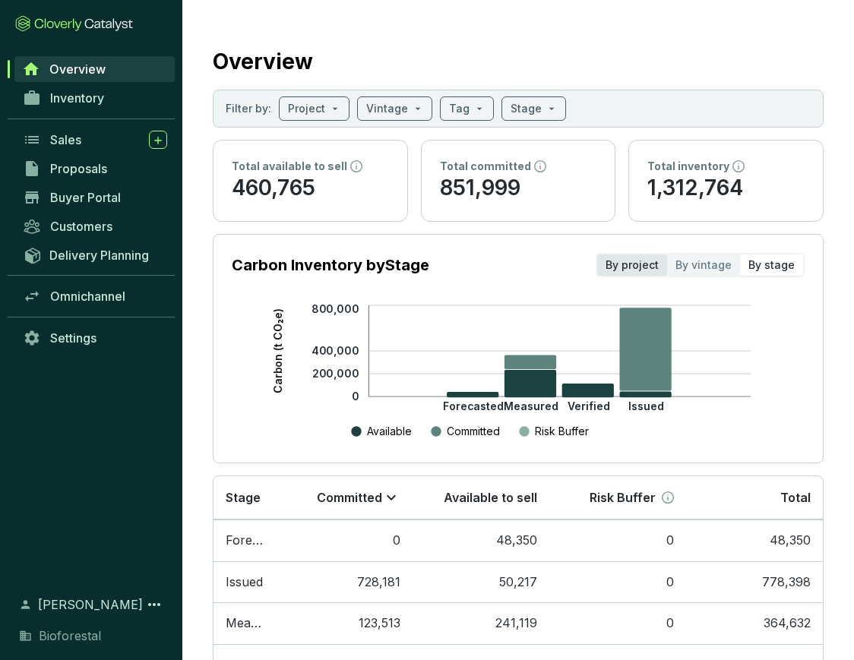
click at [633, 267] on div "By project" at bounding box center [632, 264] width 70 height 21
click at [597, 254] on input "By project" at bounding box center [597, 254] width 0 height 0
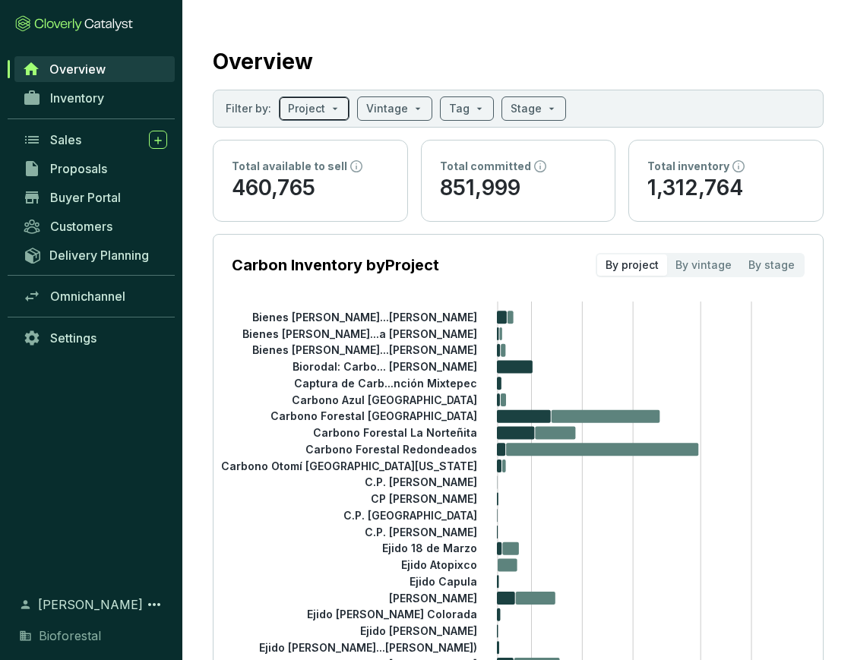
click at [337, 111] on span at bounding box center [314, 108] width 52 height 23
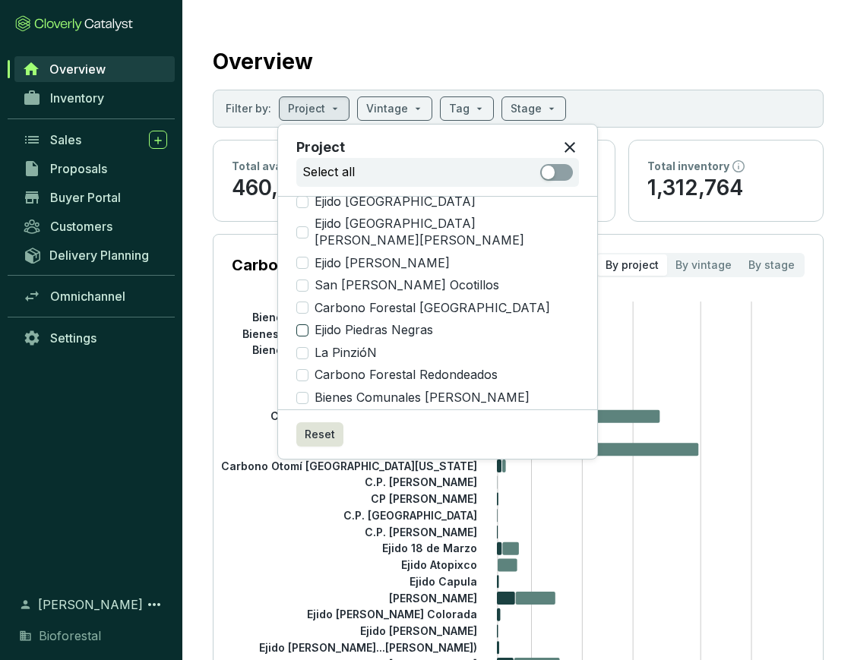
scroll to position [263, 0]
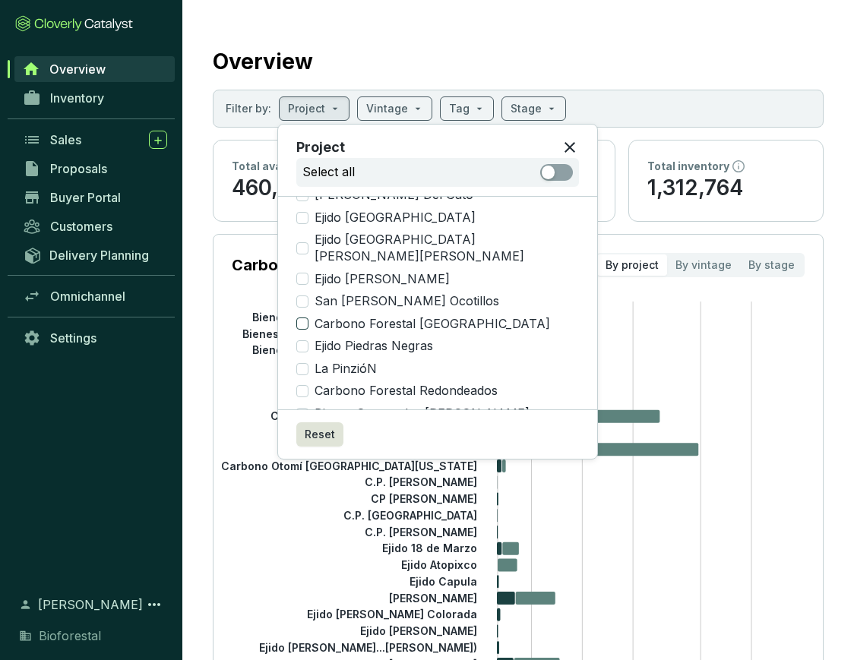
click at [299, 318] on input "Carbono Forestal [GEOGRAPHIC_DATA]" at bounding box center [302, 324] width 12 height 12
checkbox input "true"
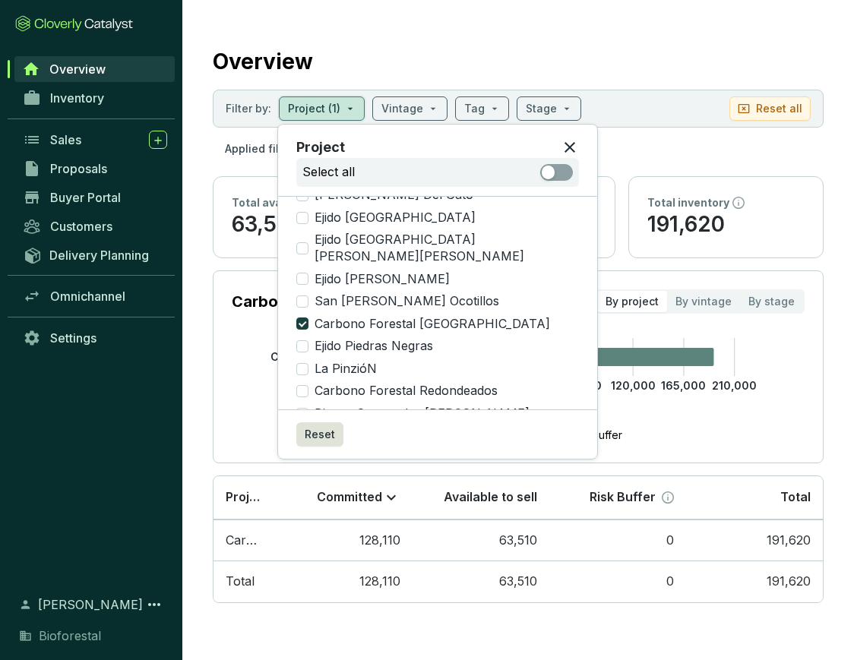
click at [630, 68] on div "Overview" at bounding box center [518, 59] width 611 height 38
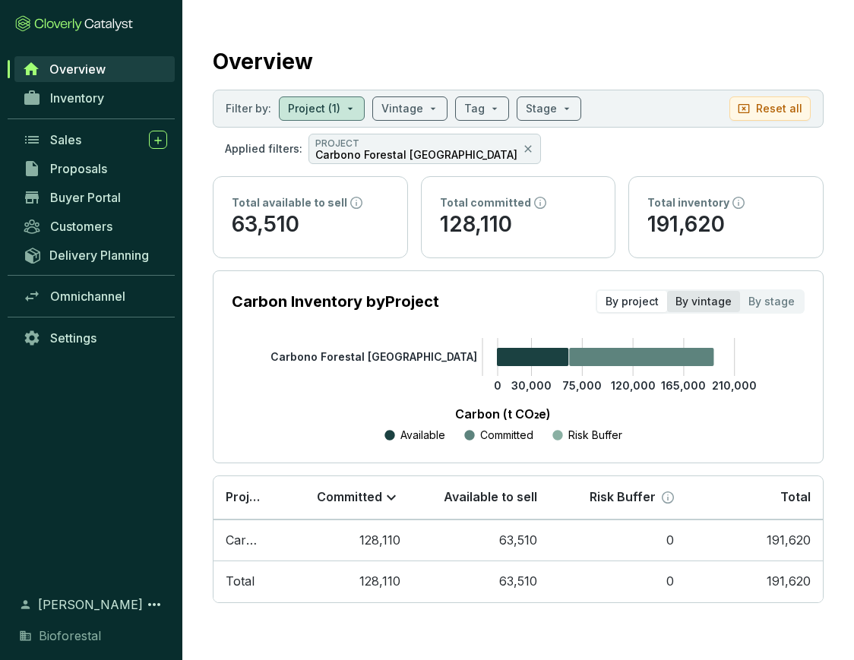
click at [697, 301] on div "By vintage" at bounding box center [703, 301] width 73 height 21
click at [667, 291] on input "By vintage" at bounding box center [667, 291] width 0 height 0
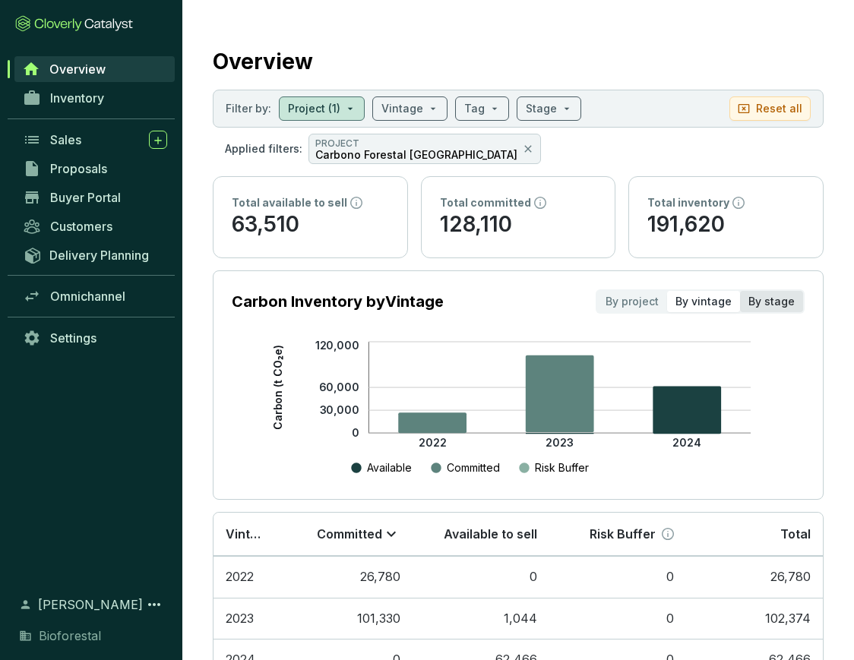
click at [756, 302] on div "By stage" at bounding box center [771, 301] width 63 height 21
click at [740, 291] on input "By stage" at bounding box center [740, 291] width 0 height 0
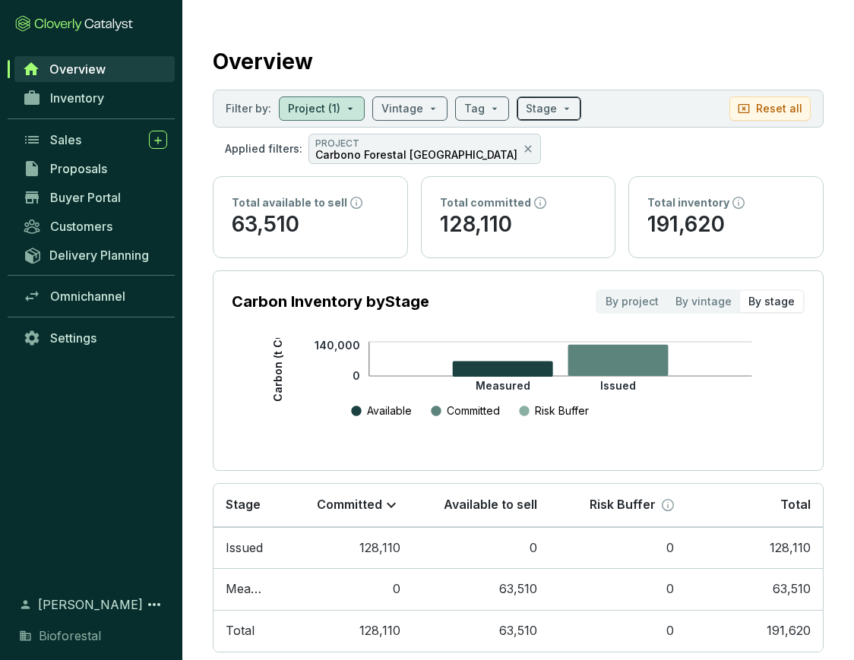
click at [554, 106] on span at bounding box center [549, 108] width 46 height 23
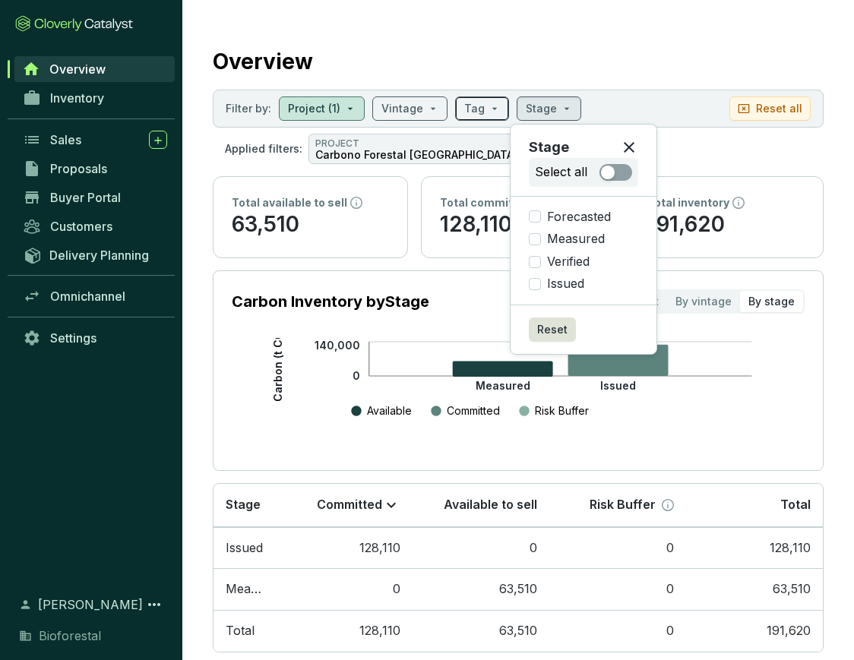
click at [490, 108] on span at bounding box center [482, 108] width 36 height 23
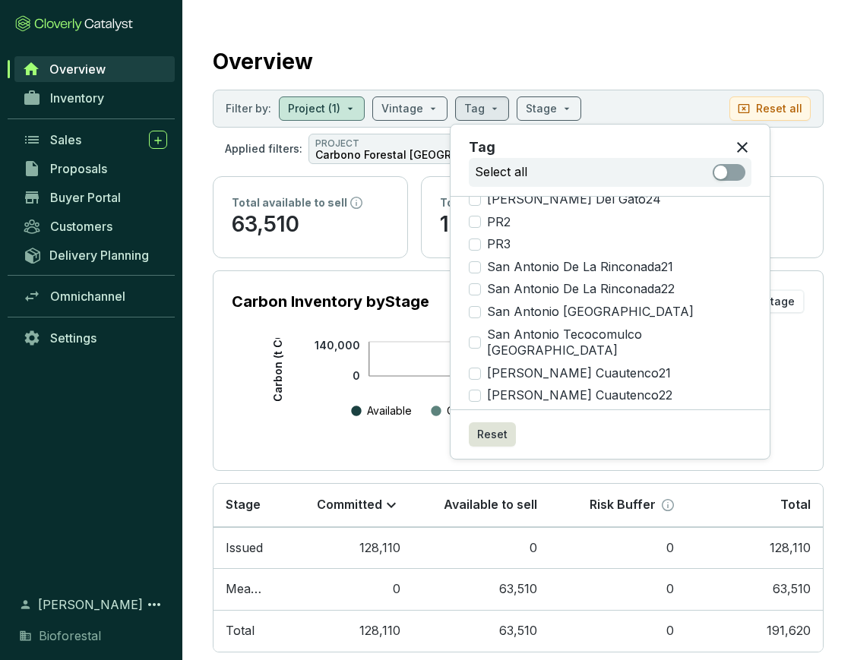
scroll to position [1083, 0]
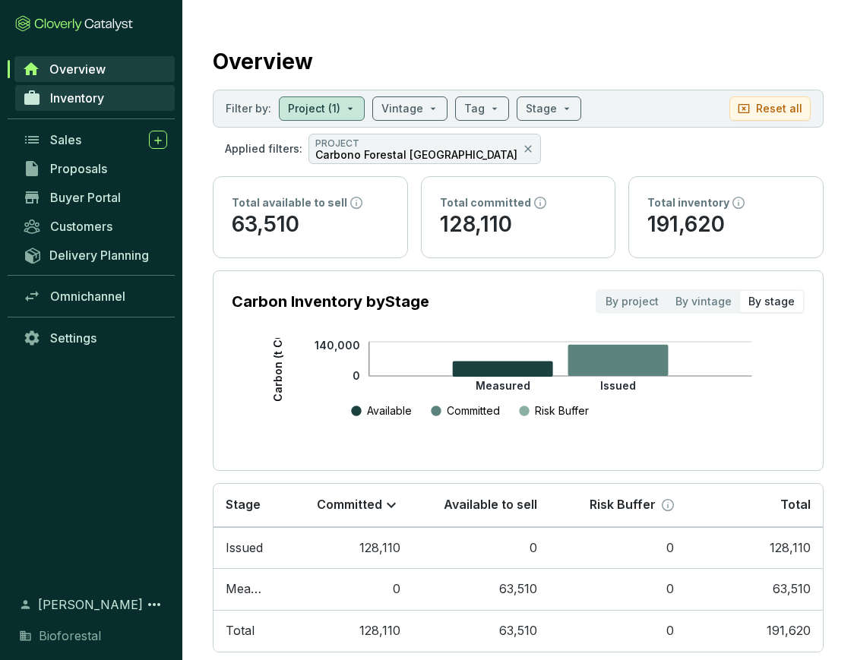
click at [83, 93] on span "Inventory" at bounding box center [77, 97] width 54 height 15
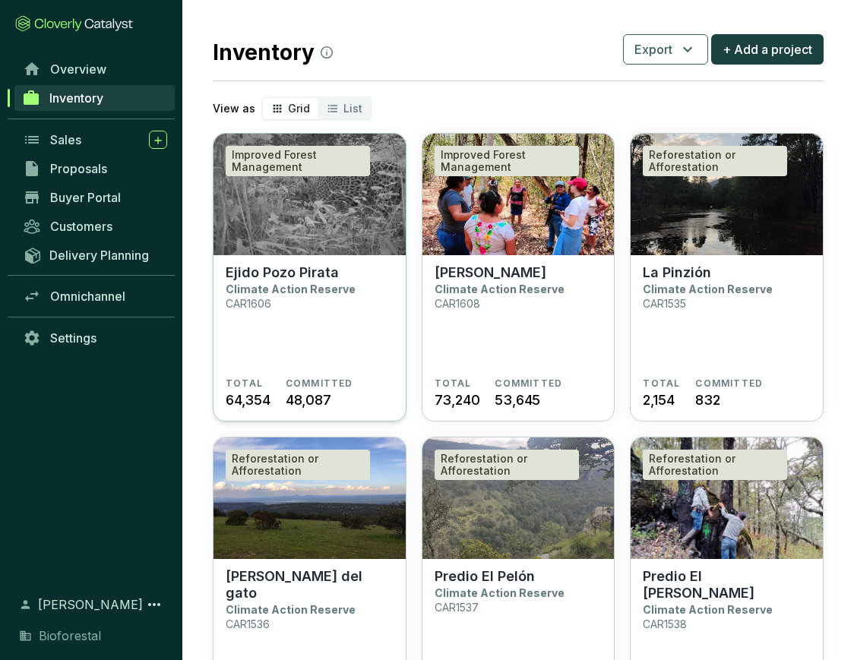
scroll to position [11, 0]
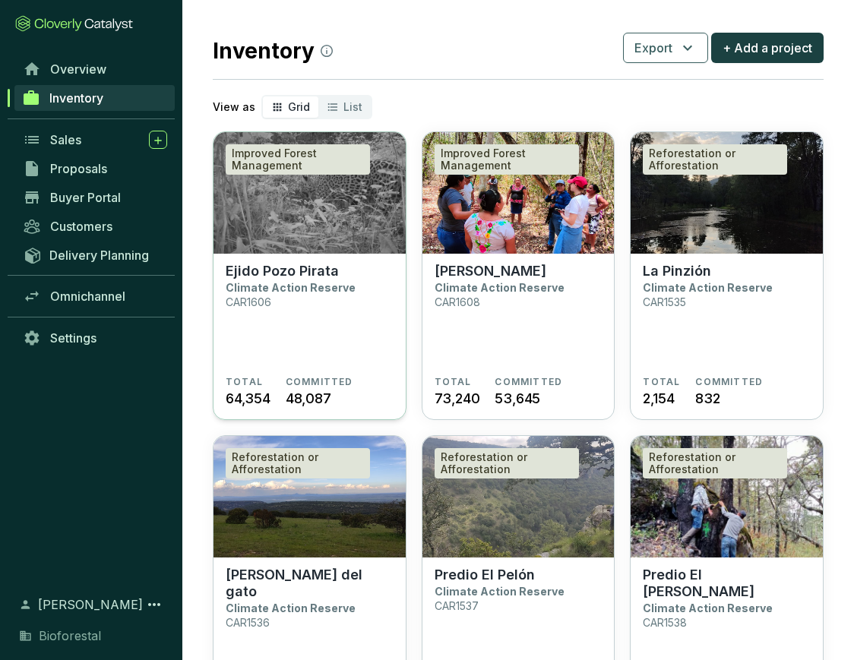
click at [310, 235] on img at bounding box center [309, 193] width 192 height 122
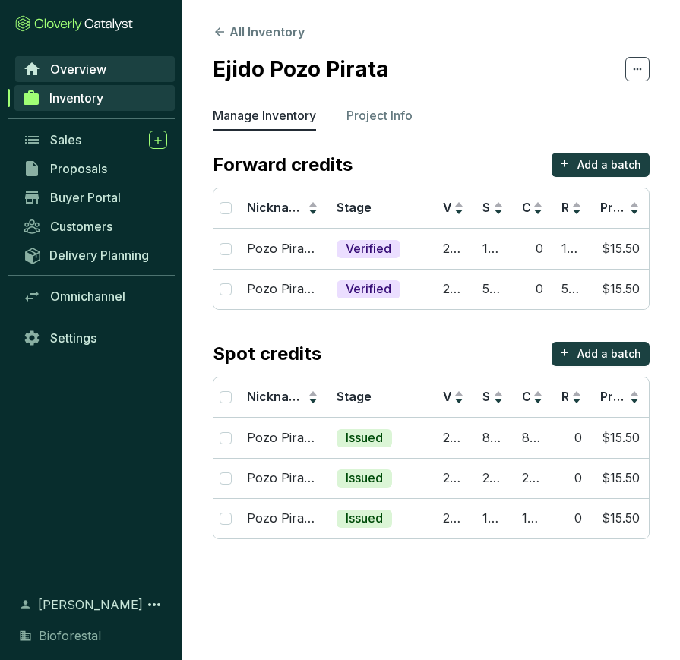
click at [67, 65] on span "Overview" at bounding box center [78, 69] width 56 height 15
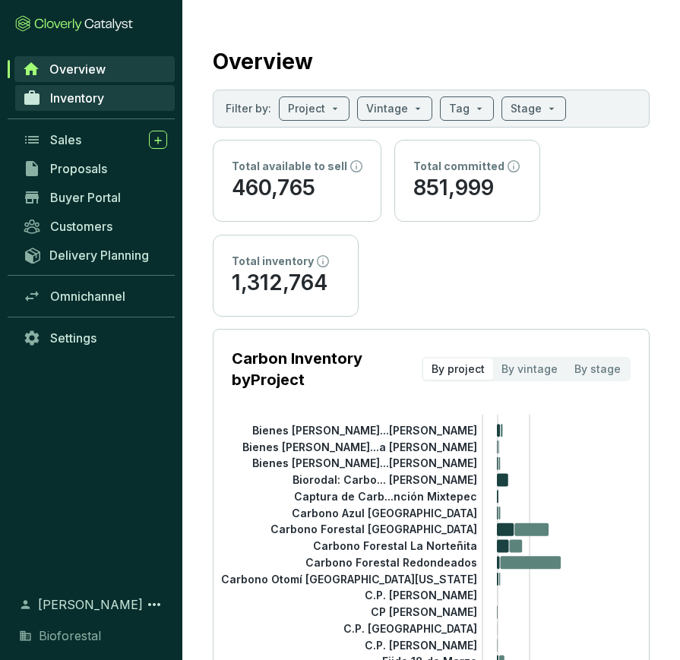
click at [70, 99] on span "Inventory" at bounding box center [77, 97] width 54 height 15
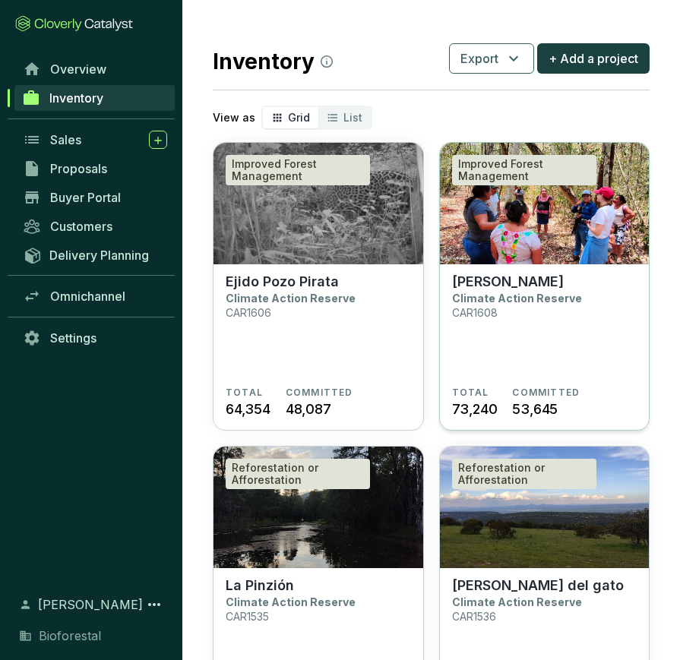
click at [520, 246] on img at bounding box center [545, 204] width 210 height 122
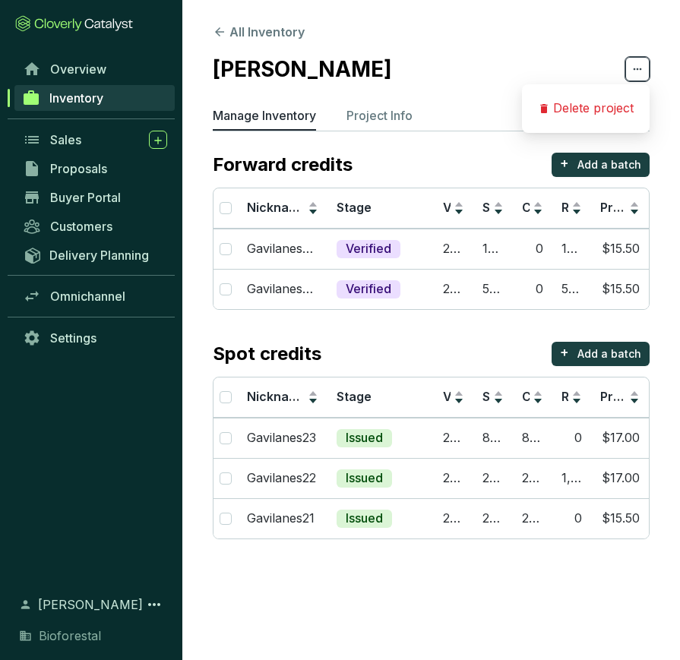
click at [640, 65] on icon at bounding box center [637, 69] width 12 height 18
click at [507, 54] on section "[PERSON_NAME]" at bounding box center [431, 69] width 437 height 32
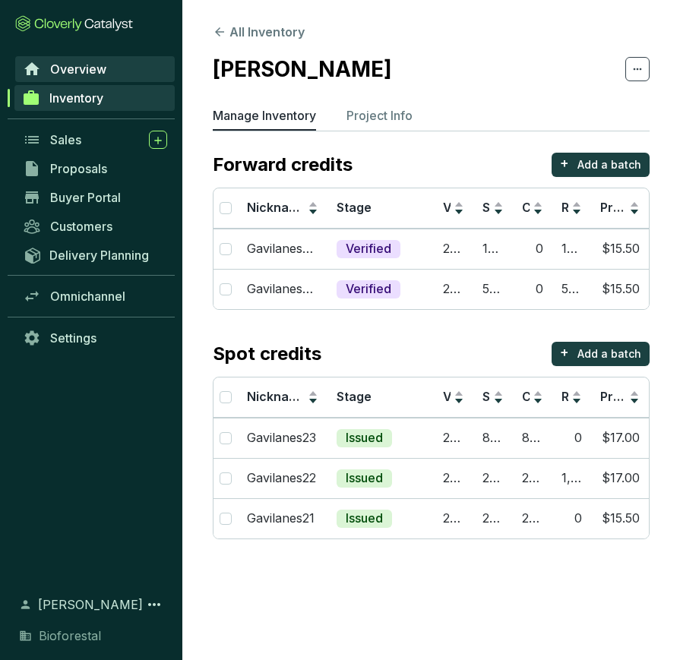
click at [77, 61] on link "Overview" at bounding box center [95, 69] width 160 height 26
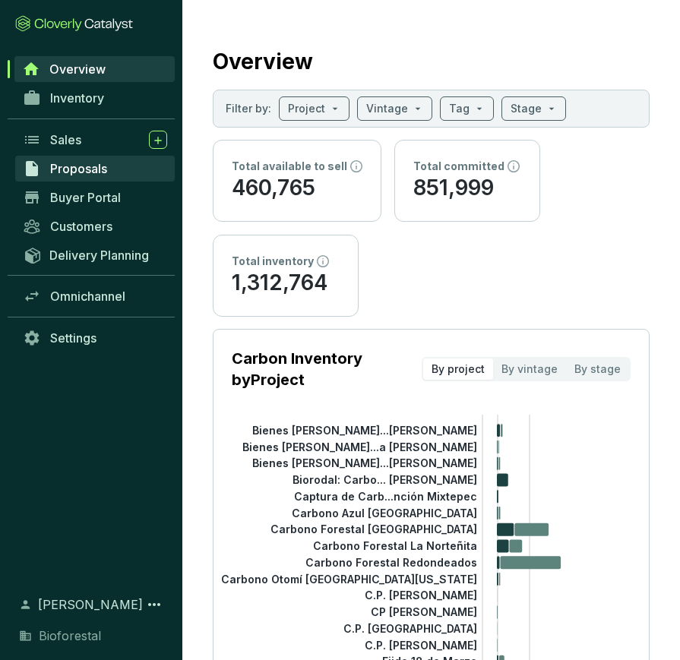
click at [80, 179] on link "Proposals" at bounding box center [95, 169] width 160 height 26
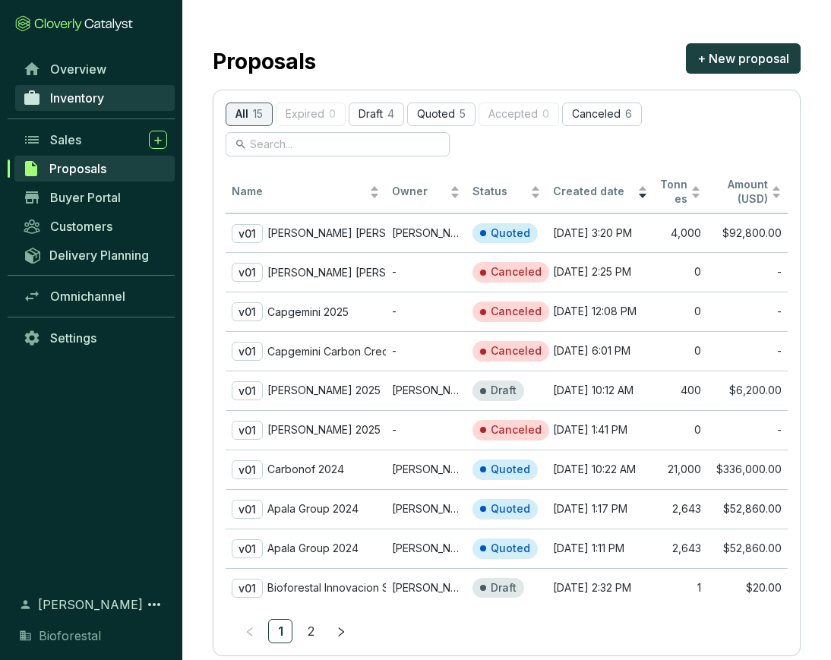
scroll to position [0, 1]
click at [43, 100] on link "Inventory" at bounding box center [95, 98] width 160 height 26
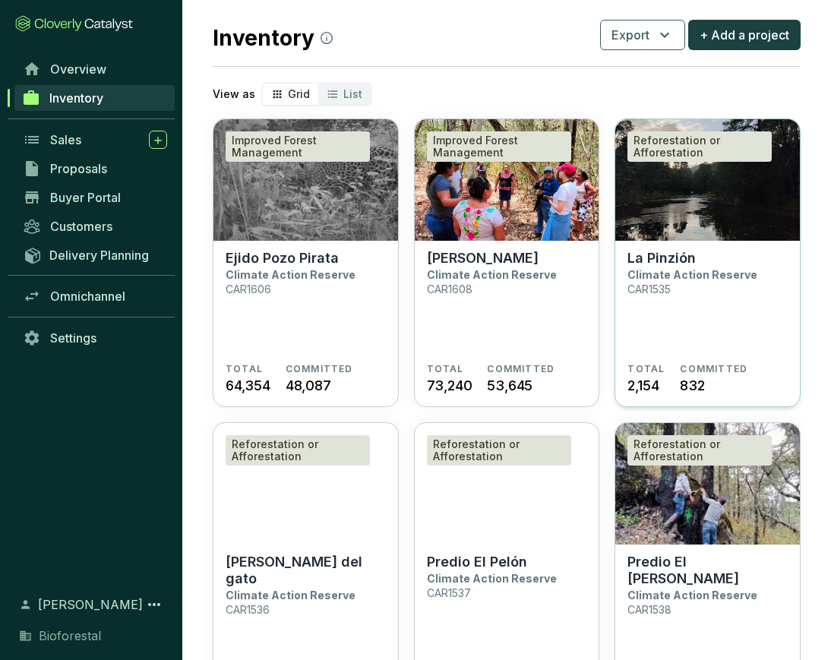
scroll to position [16, 1]
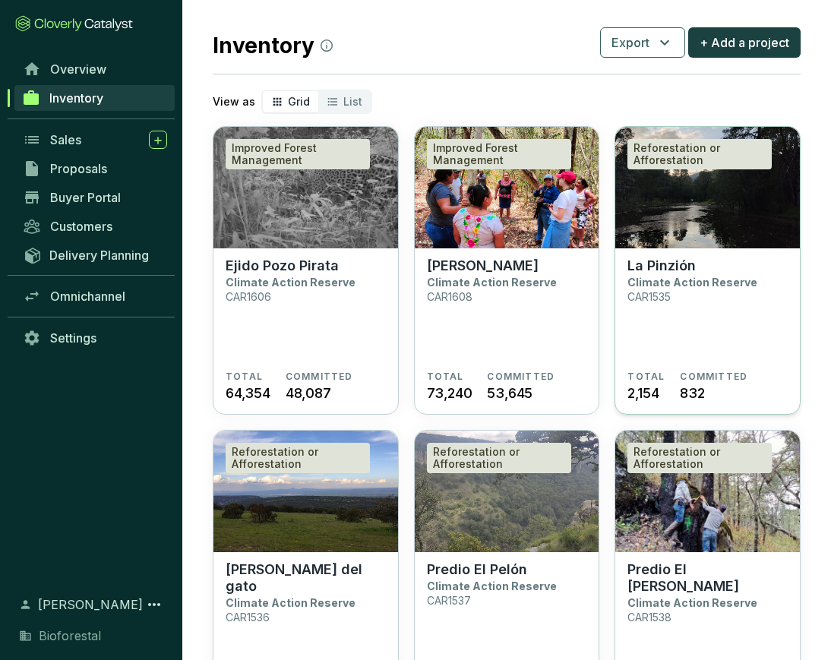
click at [679, 215] on img at bounding box center [707, 188] width 185 height 122
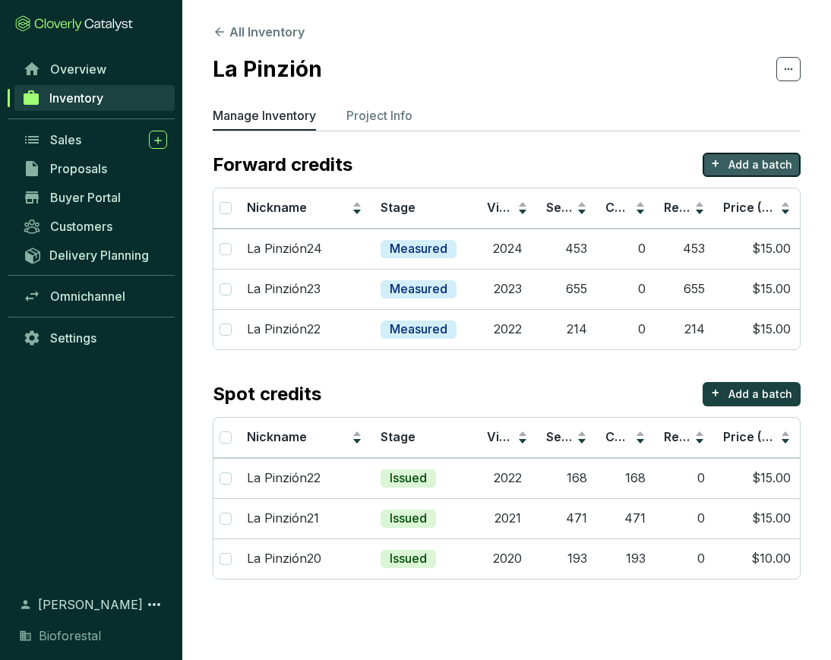
click at [754, 162] on p "Add a batch" at bounding box center [761, 164] width 64 height 15
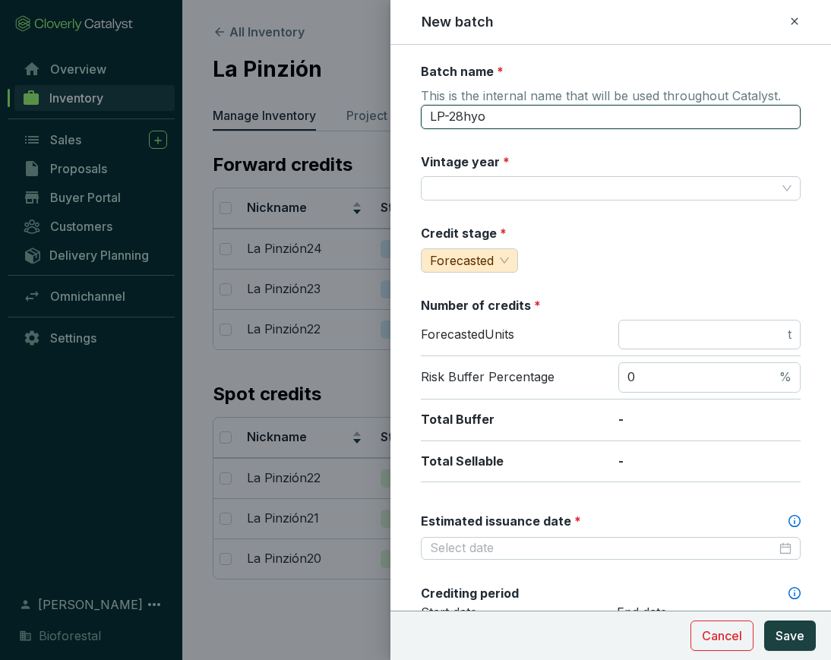
click at [515, 113] on input "LP-28hyo" at bounding box center [611, 117] width 380 height 24
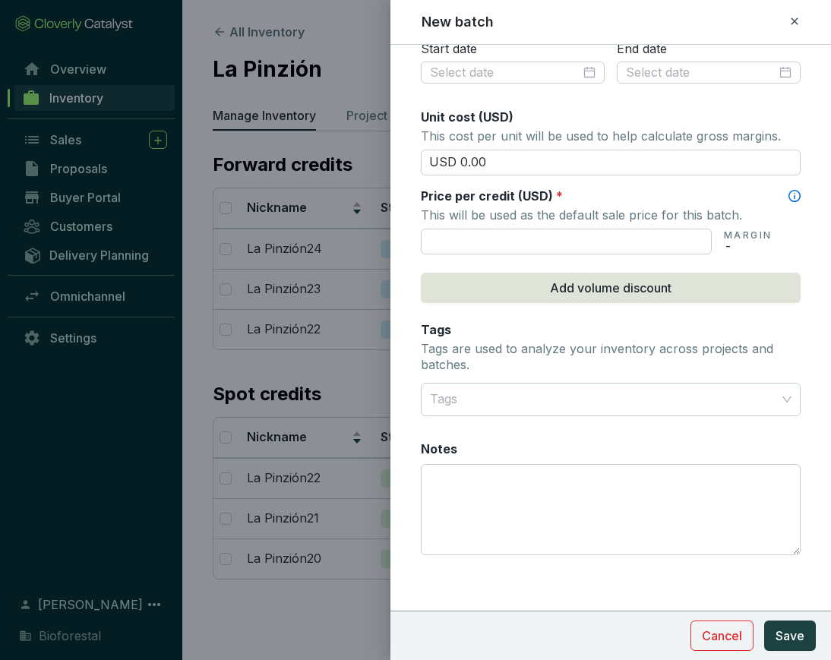
click at [360, 58] on div at bounding box center [415, 330] width 831 height 660
click at [799, 21] on icon at bounding box center [795, 21] width 12 height 18
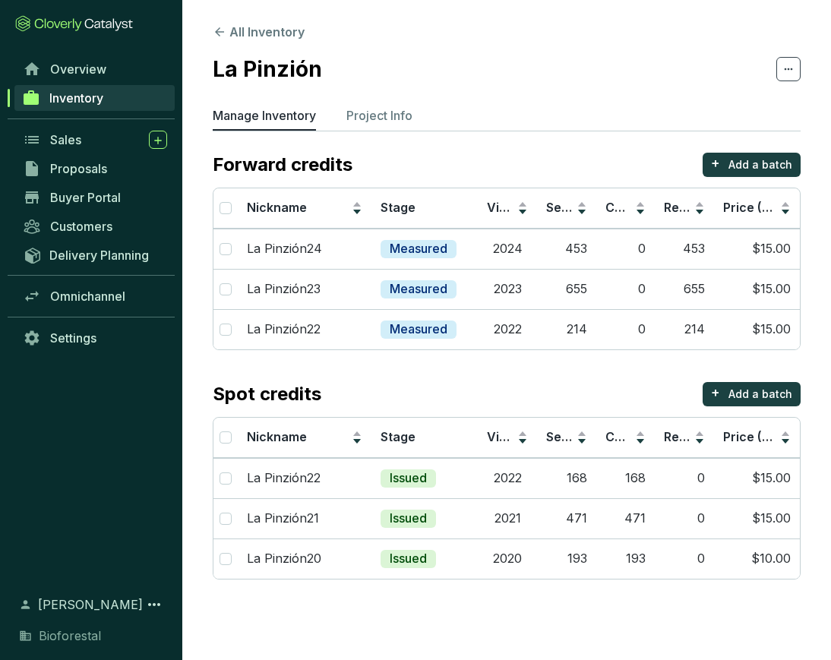
click at [457, 46] on section "All Inventory La Pinzión Manage Inventory Project Info Forward credits + Add a …" at bounding box center [506, 305] width 649 height 610
click at [366, 118] on p "Project Info" at bounding box center [379, 115] width 66 height 18
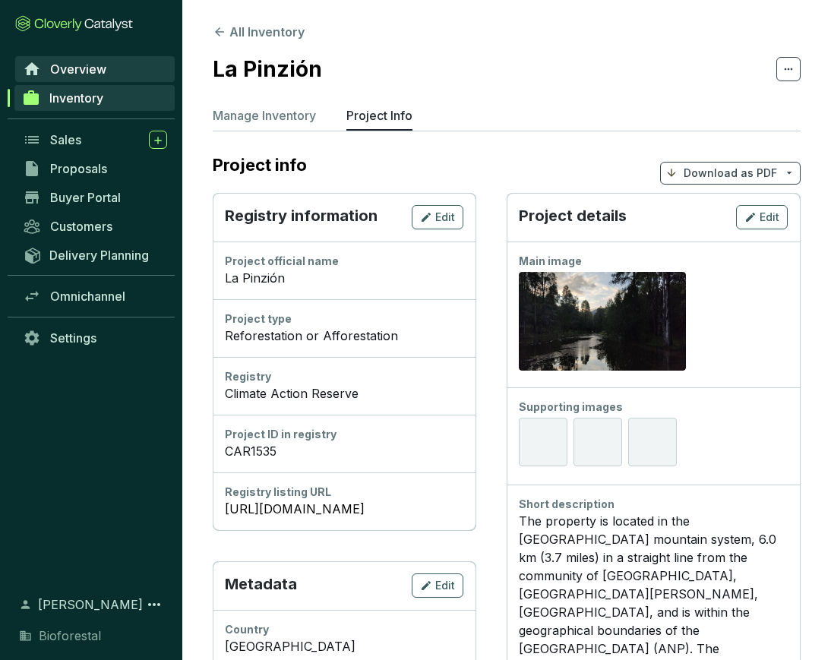
click at [125, 71] on link "Overview" at bounding box center [95, 69] width 160 height 26
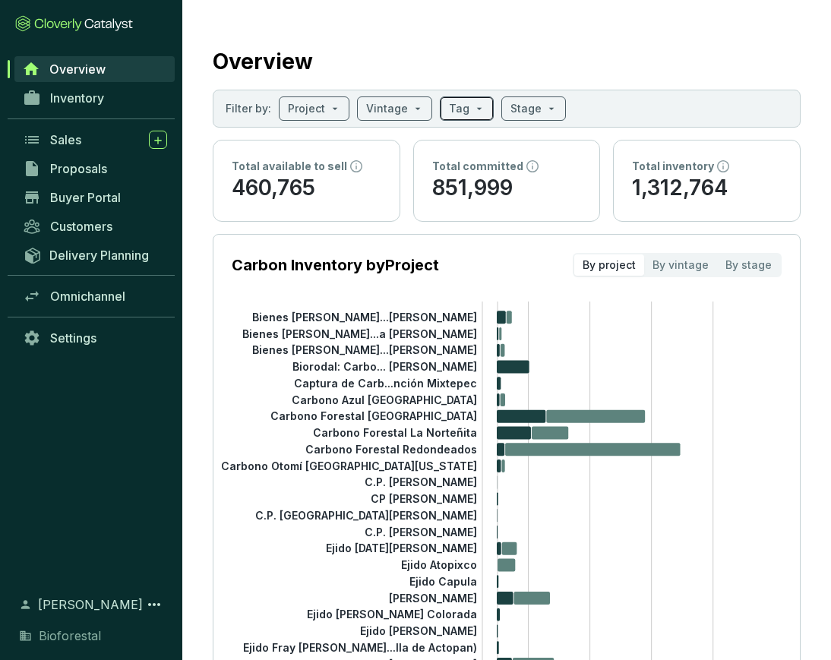
click at [475, 112] on span at bounding box center [467, 108] width 36 height 23
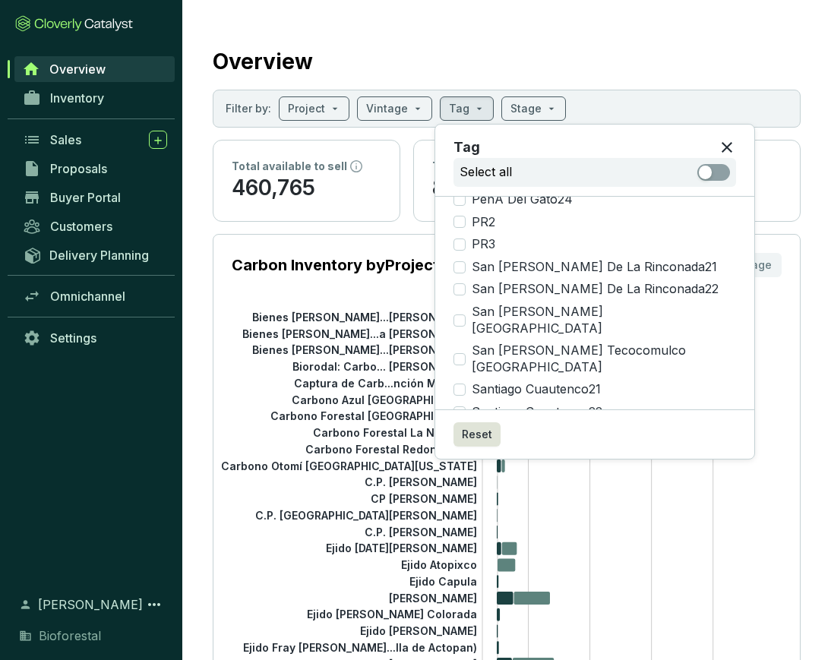
scroll to position [1083, 0]
